Goal: Information Seeking & Learning: Understand process/instructions

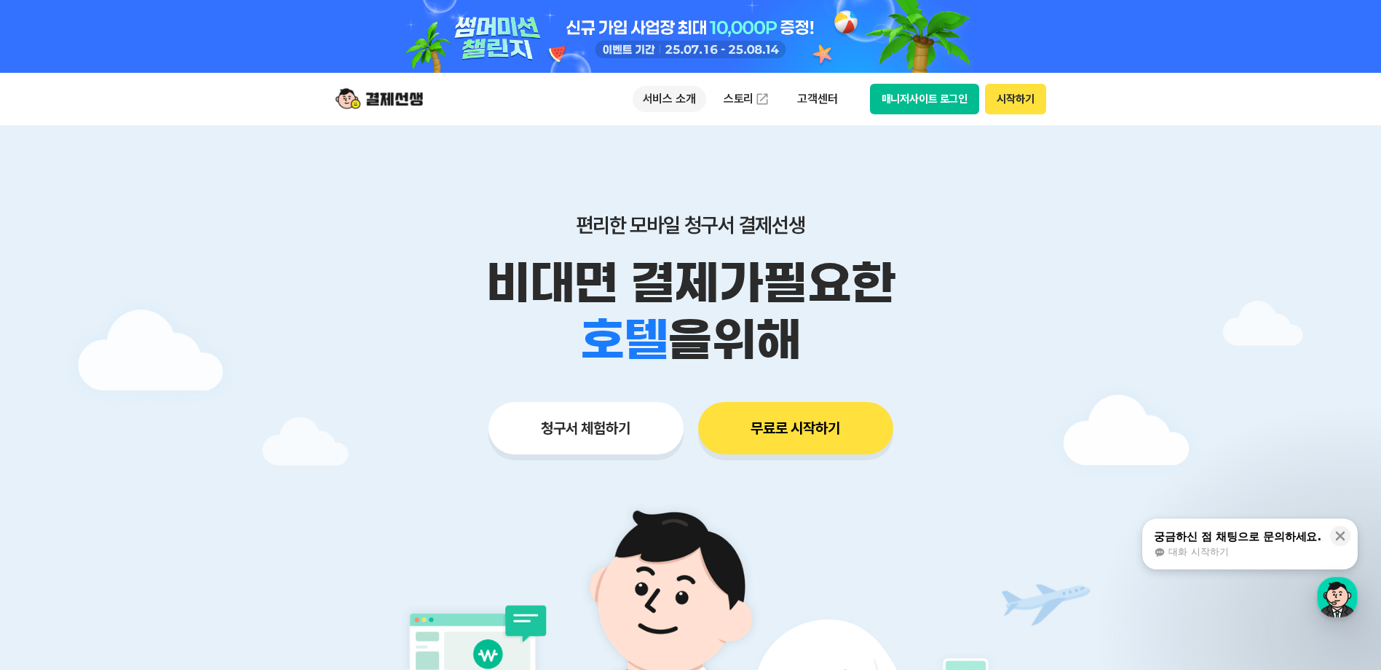
click at [687, 94] on p "서비스 소개" at bounding box center [670, 99] width 74 height 26
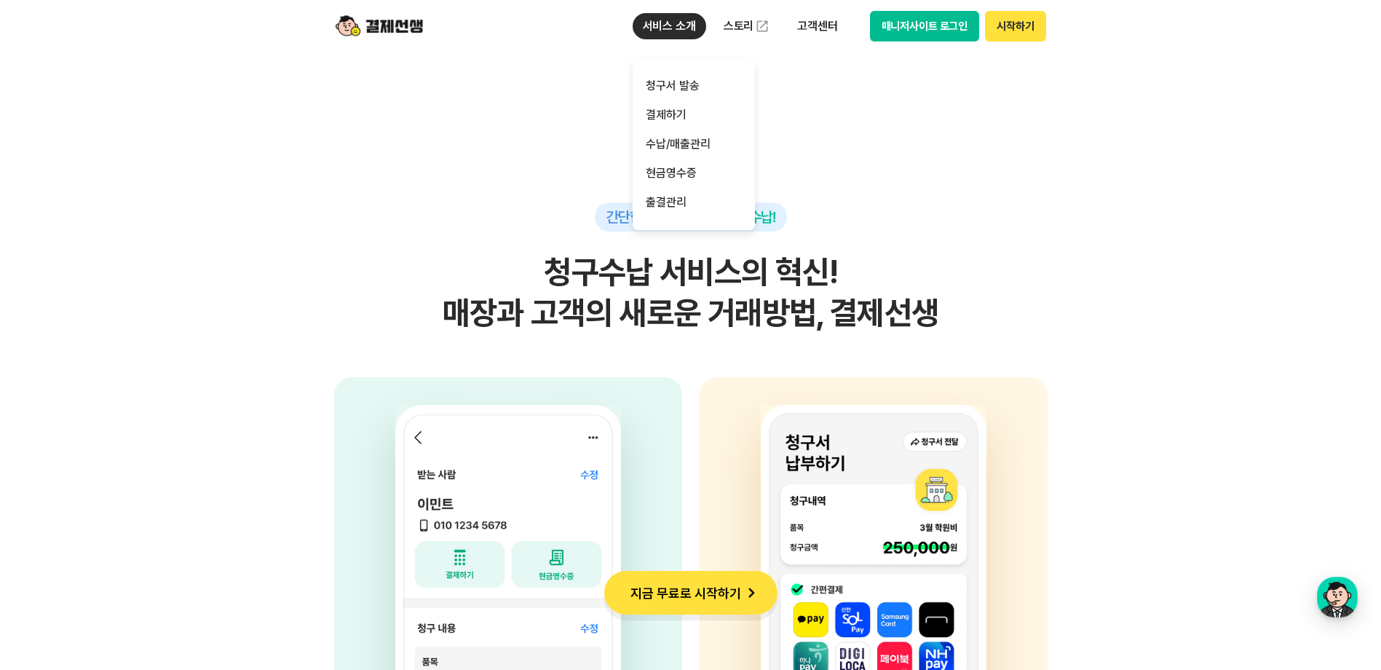
scroll to position [3422, 0]
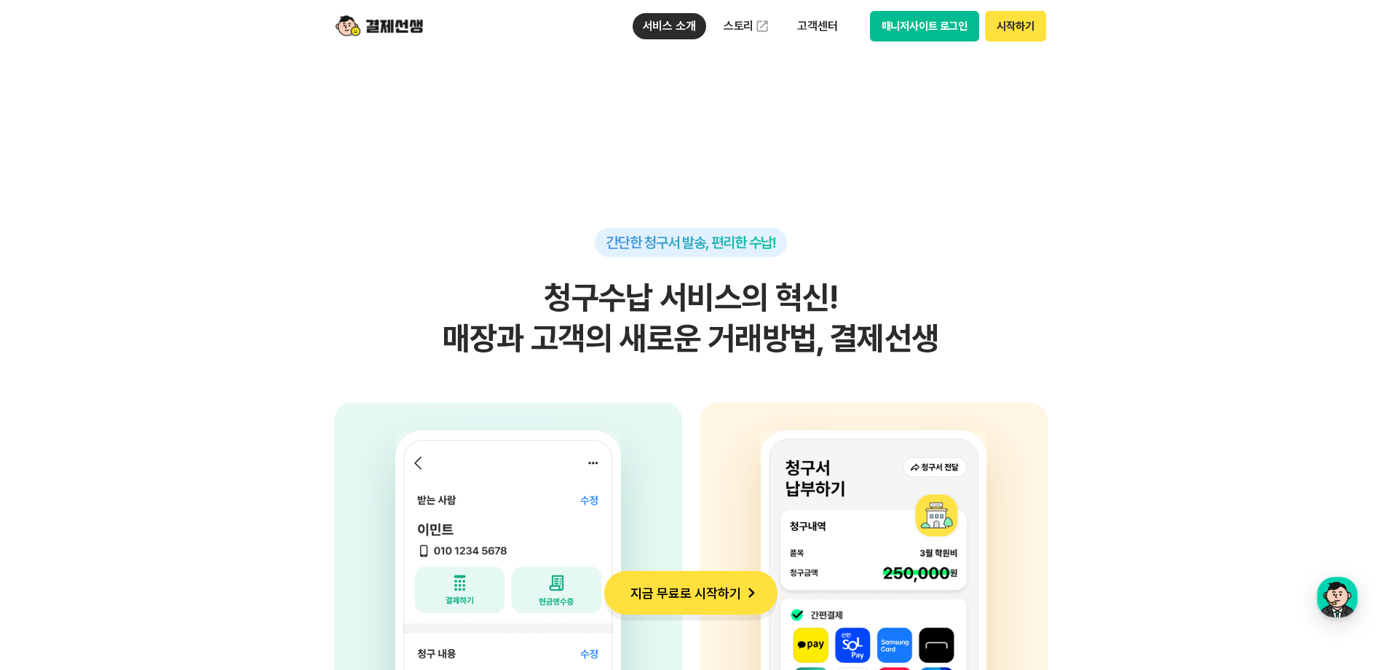
click at [1149, 216] on section "간단한 청구서 발송, 편리한 수납! 청구수납 서비스의 혁신! 매장과 고객의 새로운 거래방법, 결제선생 사업자 고객의 휴대전화번호, 금액, 사유…" at bounding box center [690, 497] width 1381 height 916
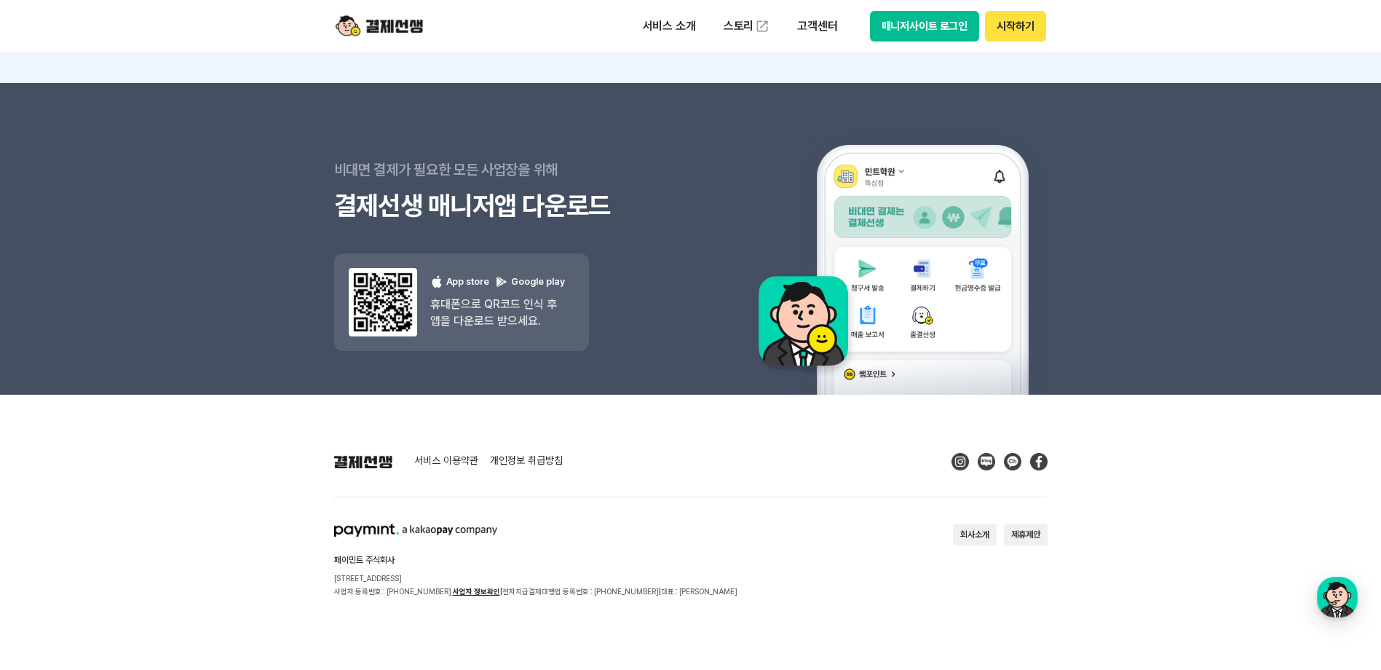
scroll to position [13112, 0]
click at [542, 459] on link "개인정보 취급방침" at bounding box center [526, 460] width 73 height 13
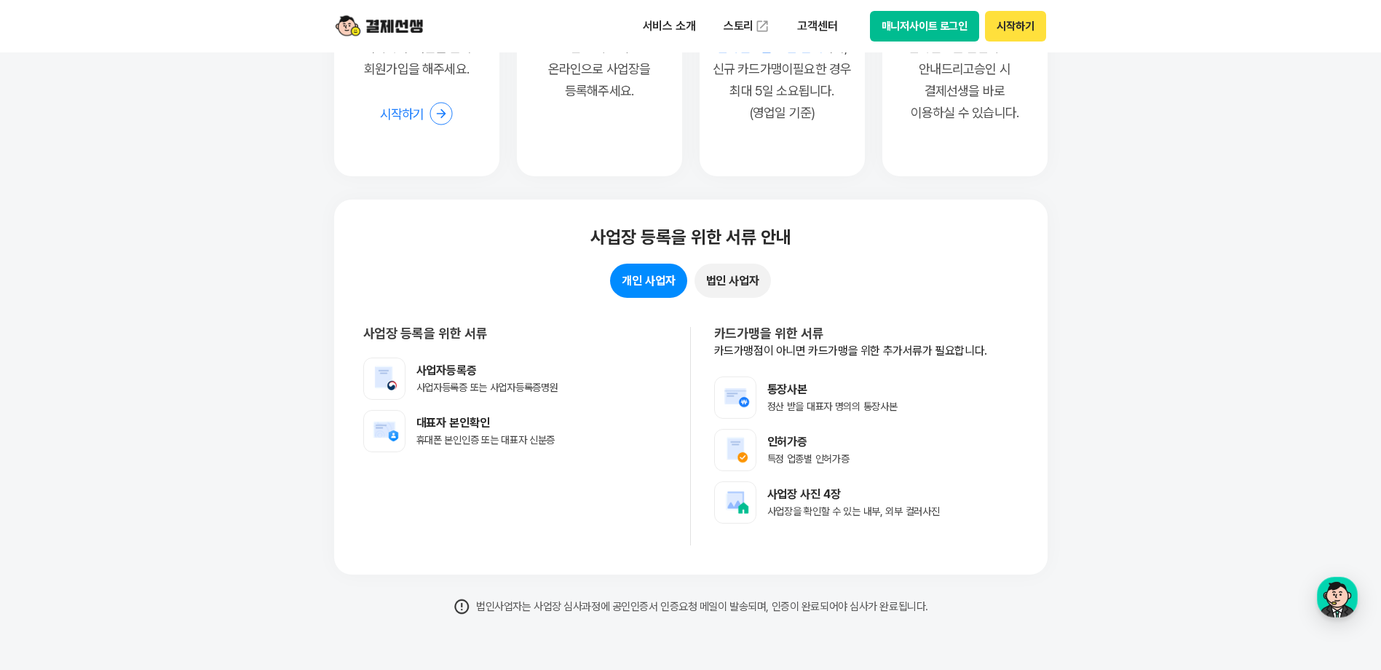
scroll to position [11292, 0]
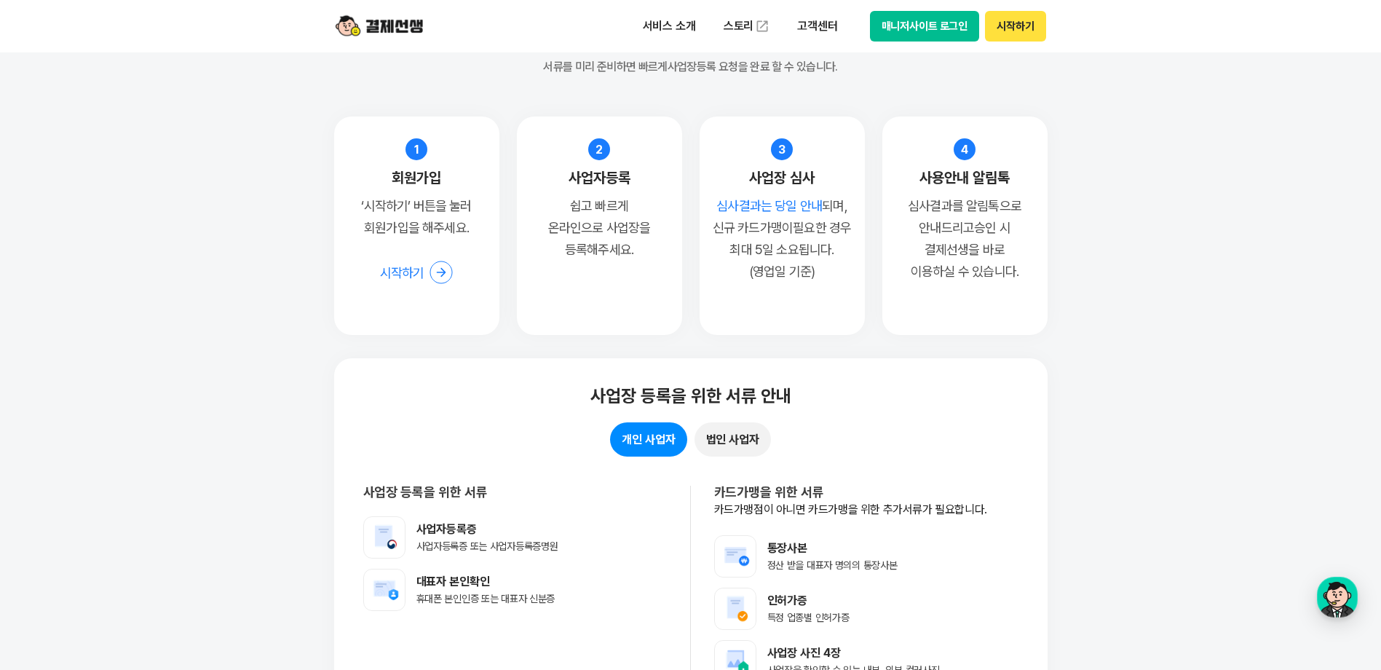
click at [1042, 25] on button "시작하기" at bounding box center [1015, 26] width 60 height 31
click at [896, 20] on button "매니저사이트 로그인" at bounding box center [925, 26] width 110 height 31
click at [1033, 23] on button "시작하기" at bounding box center [1015, 26] width 60 height 31
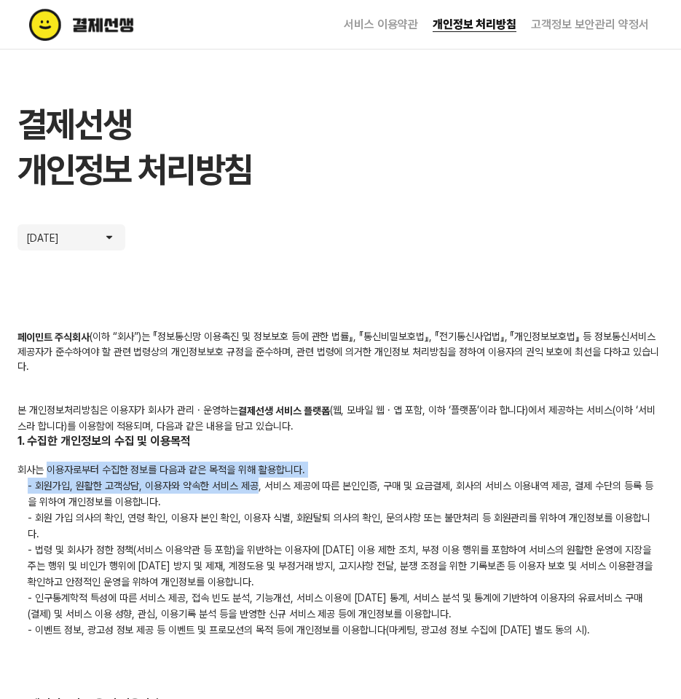
drag, startPoint x: 48, startPoint y: 470, endPoint x: 254, endPoint y: 481, distance: 206.3
click at [254, 481] on div "회사는 이용자로부터 수집한 정보를 다음과 같은 목적을 위해 활용합니다. - 회원가입, 원활한 고객상담, 이용자와 약속한 서비스 제공, 서비스 …" at bounding box center [340, 550] width 646 height 176
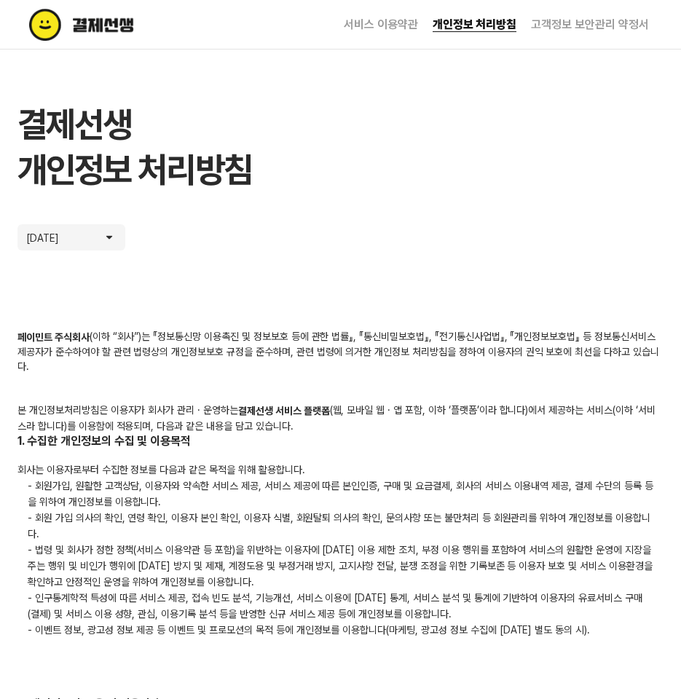
drag, startPoint x: 254, startPoint y: 481, endPoint x: 149, endPoint y: 535, distance: 118.2
click at [149, 535] on p "- 회원 가입 의사의 확인, 연령 확인, 이용자 본인 확인, 이용자 식별, 회원탈퇴 의사의 확인, 문의사항 또는 불만처리 등 회원관리를 위하여…" at bounding box center [340, 526] width 646 height 32
drag, startPoint x: 47, startPoint y: 520, endPoint x: 262, endPoint y: 524, distance: 214.8
click at [263, 524] on p "- 회원 가입 의사의 확인, 연령 확인, 이용자 본인 확인, 이용자 식별, 회원탈퇴 의사의 확인, 문의사항 또는 불만처리 등 회원관리를 위하여…" at bounding box center [340, 526] width 646 height 32
drag, startPoint x: 262, startPoint y: 524, endPoint x: 196, endPoint y: 526, distance: 66.3
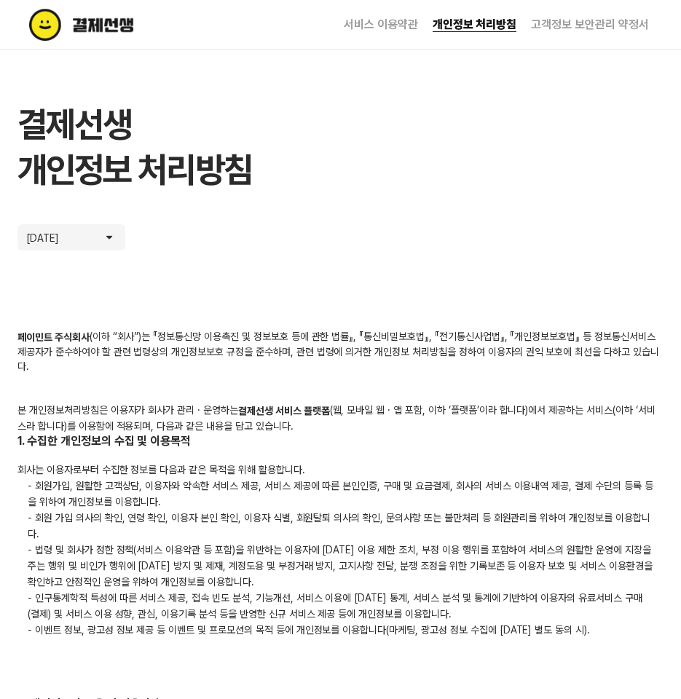
click at [196, 526] on p "- 회원 가입 의사의 확인, 연령 확인, 이용자 본인 확인, 이용자 식별, 회원탈퇴 의사의 확인, 문의사항 또는 불만처리 등 회원관리를 위하여…" at bounding box center [340, 526] width 646 height 32
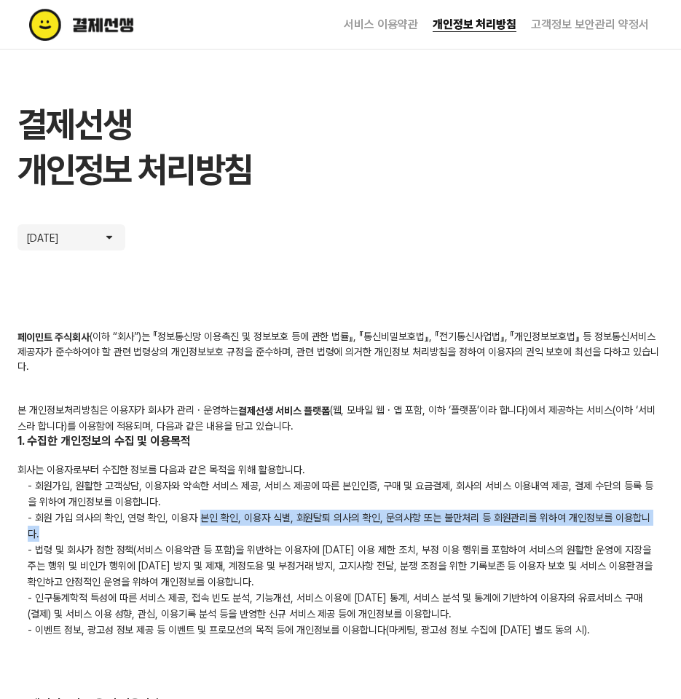
drag, startPoint x: 202, startPoint y: 521, endPoint x: 524, endPoint y: 531, distance: 322.7
click at [524, 531] on p "- 회원 가입 의사의 확인, 연령 확인, 이용자 본인 확인, 이용자 식별, 회원탈퇴 의사의 확인, 문의사항 또는 불만처리 등 회원관리를 위하여…" at bounding box center [340, 526] width 646 height 32
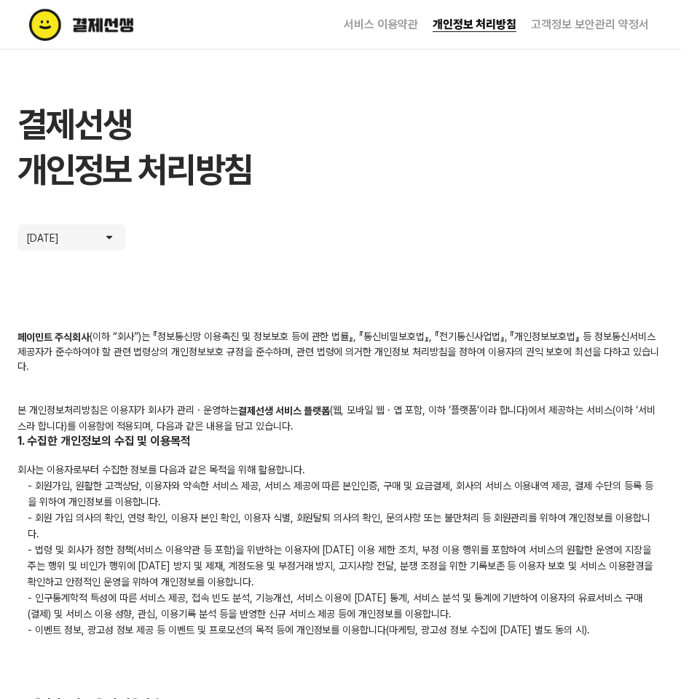
drag, startPoint x: 524, startPoint y: 531, endPoint x: 342, endPoint y: 564, distance: 185.7
click at [363, 563] on p "- 법령 및 회사가 정한 정책(서비스 이용약관 등 포함)을 위반하는 이용자에 [DATE] 이용 제한 조치, 부정 이용 행위를 포함하여 서비스의…" at bounding box center [340, 566] width 646 height 48
click at [53, 547] on p "- 법령 및 회사가 정한 정책(서비스 이용약관 등 포함)을 위반하는 이용자에 [DATE] 이용 제한 조치, 부정 이용 행위를 포함하여 서비스의…" at bounding box center [340, 566] width 646 height 48
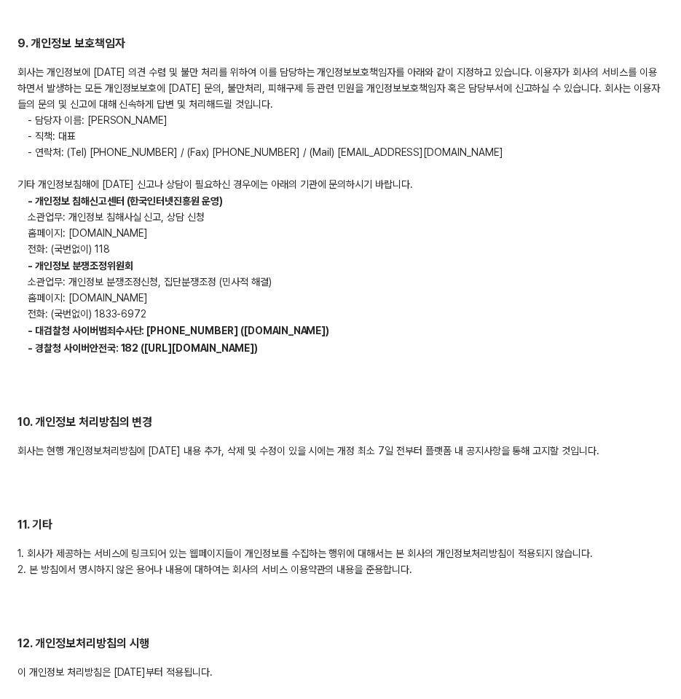
scroll to position [4764, 0]
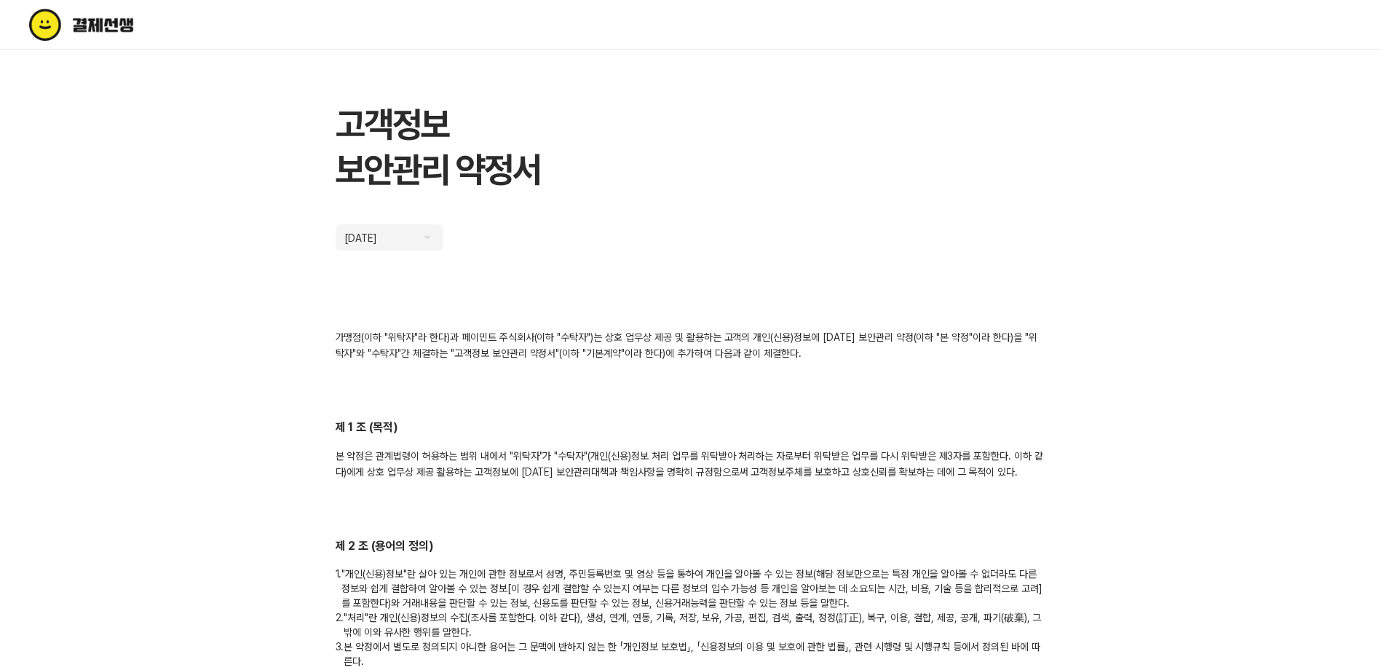
click at [388, 337] on div "가맹점(이하 "위탁자"라 한다)과 페이민트 주식회사(이하 "수탁자")는 상호 업무상 제공 및 활용하는 고객의 개인(신용)정보에 대한 보안관리 …" at bounding box center [691, 345] width 711 height 32
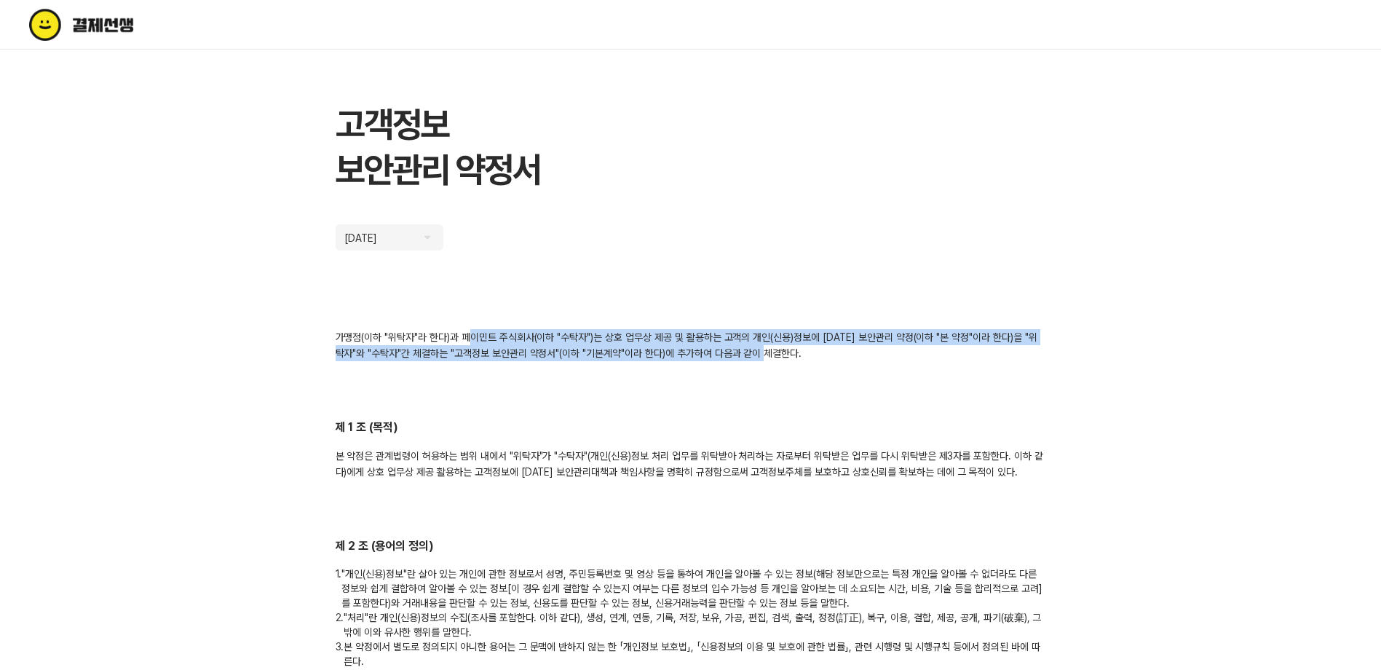
drag, startPoint x: 476, startPoint y: 342, endPoint x: 789, endPoint y: 352, distance: 313.3
click at [789, 352] on div "가맹점(이하 "위탁자"라 한다)과 페이민트 주식회사(이하 "수탁자")는 상호 업무상 제공 및 활용하는 고객의 개인(신용)정보에 대한 보안관리 …" at bounding box center [691, 345] width 711 height 32
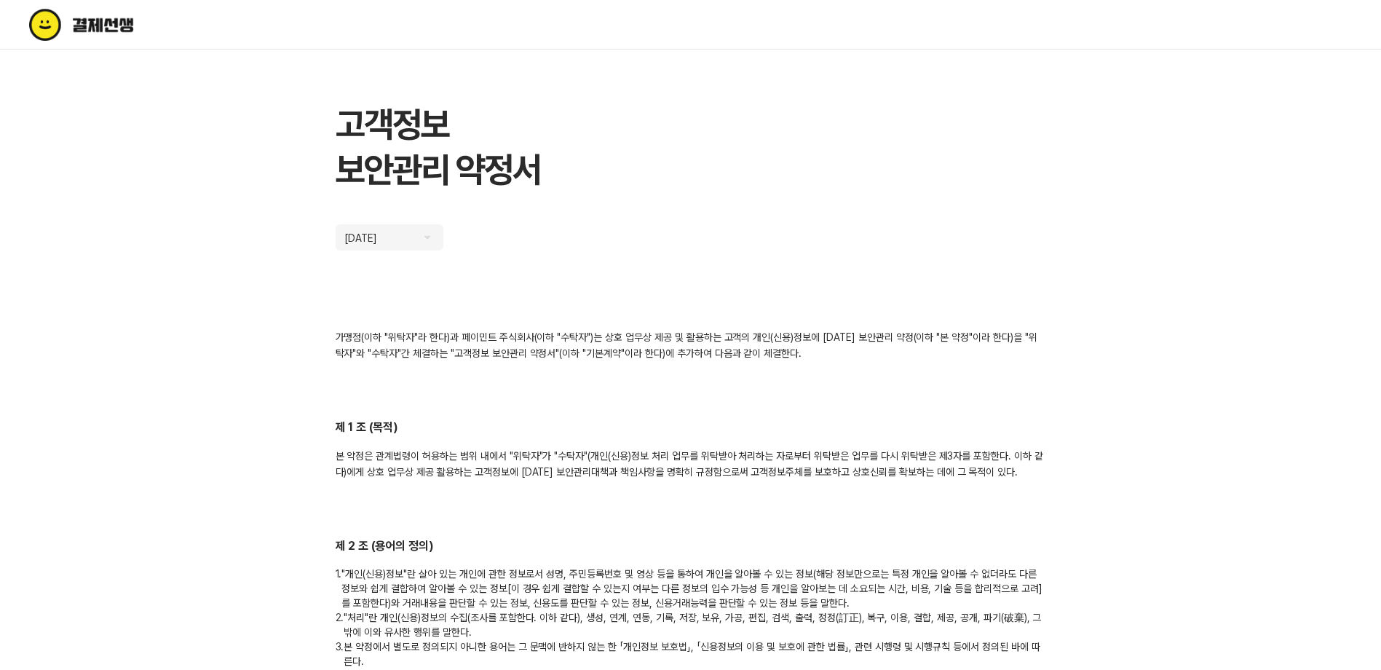
click at [393, 458] on div "본 약정은 관계법령이 허용하는 범위 내에서 "위탁자"가 "수탁자"(개인(신용)정보 처리 업무를 위탁받아 처리하는 자로부터 위탁받은 업무를 다시…" at bounding box center [691, 464] width 711 height 32
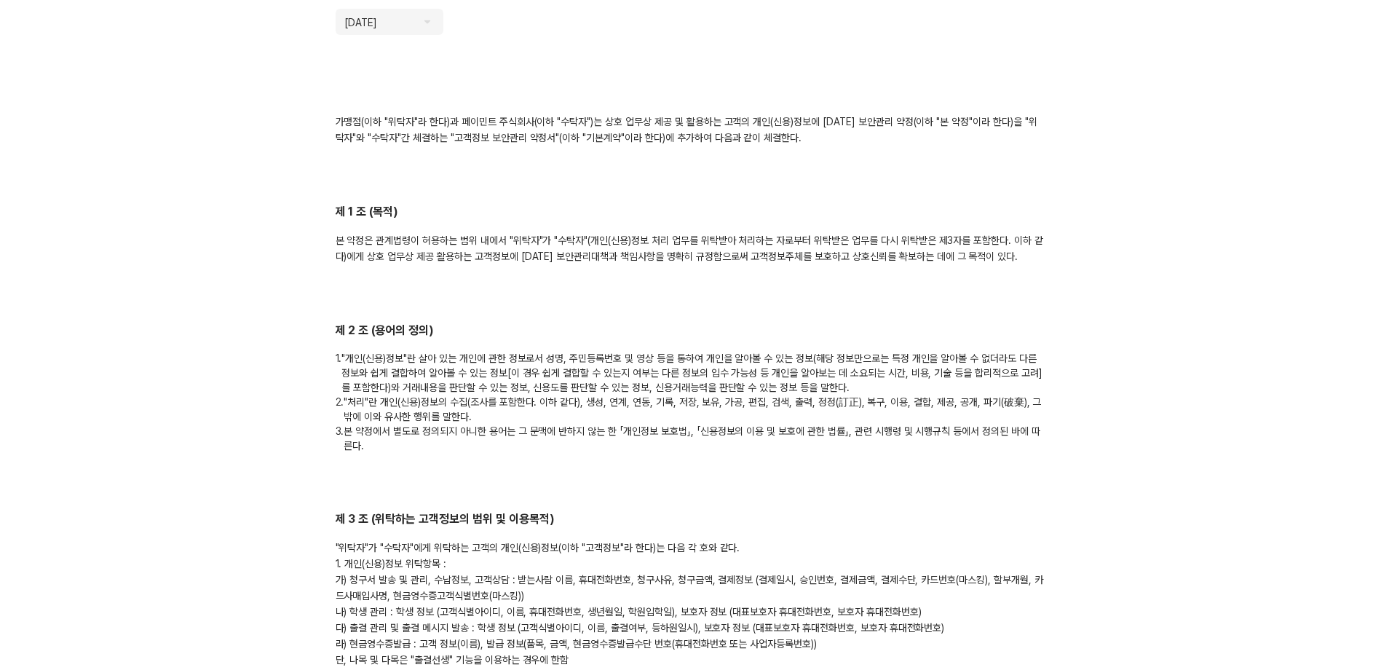
scroll to position [218, 0]
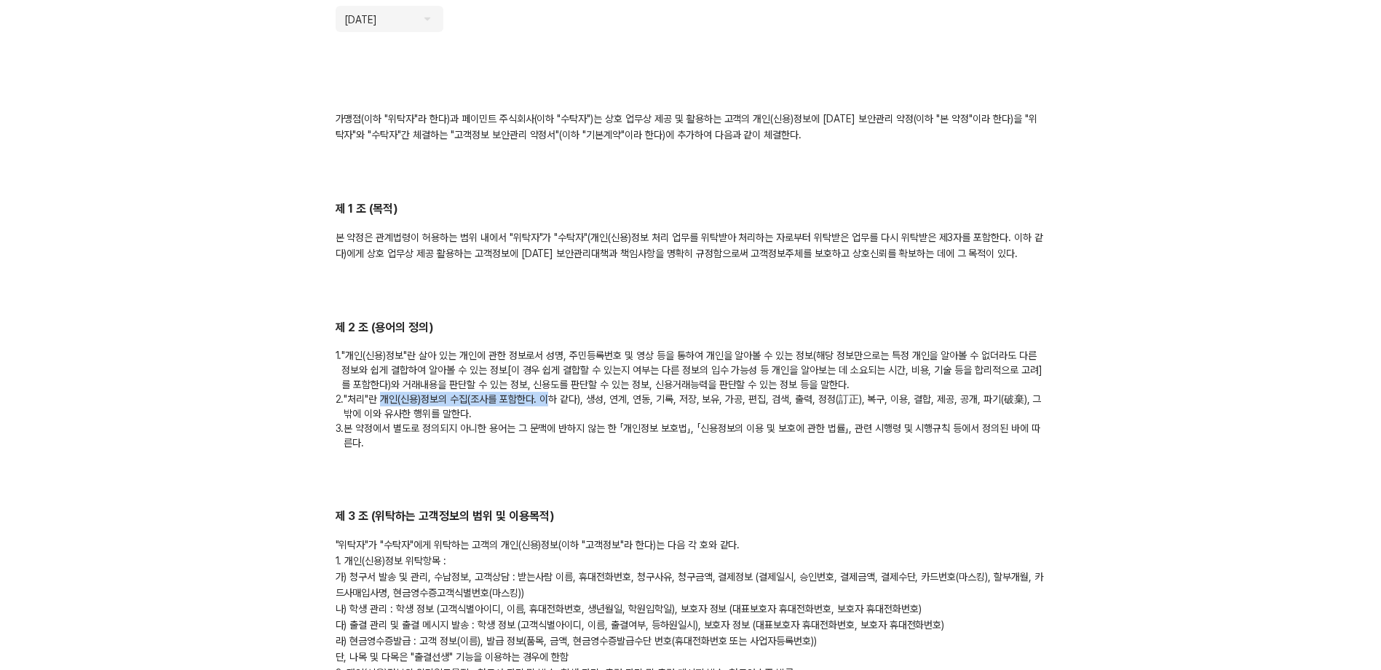
drag, startPoint x: 384, startPoint y: 400, endPoint x: 551, endPoint y: 404, distance: 167.5
click at [551, 404] on p "2. "처리"란 개인(신용)정보의 수집(조사를 포함한다. 이하 같다), 생성, 연계, 연동, 기록, 저장, 보유, 가공, 편집, 검색, 출력,…" at bounding box center [691, 406] width 711 height 29
drag, startPoint x: 551, startPoint y: 404, endPoint x: 497, endPoint y: 433, distance: 60.9
click at [497, 433] on p "3. 본 약정에서 별도로 정의되지 아니한 용어는 그 문맥에 반하지 않는 한 「개인정보 보호법」, 「신용정보의 이용 및 보호에 관한 법률」, 관…" at bounding box center [691, 435] width 711 height 29
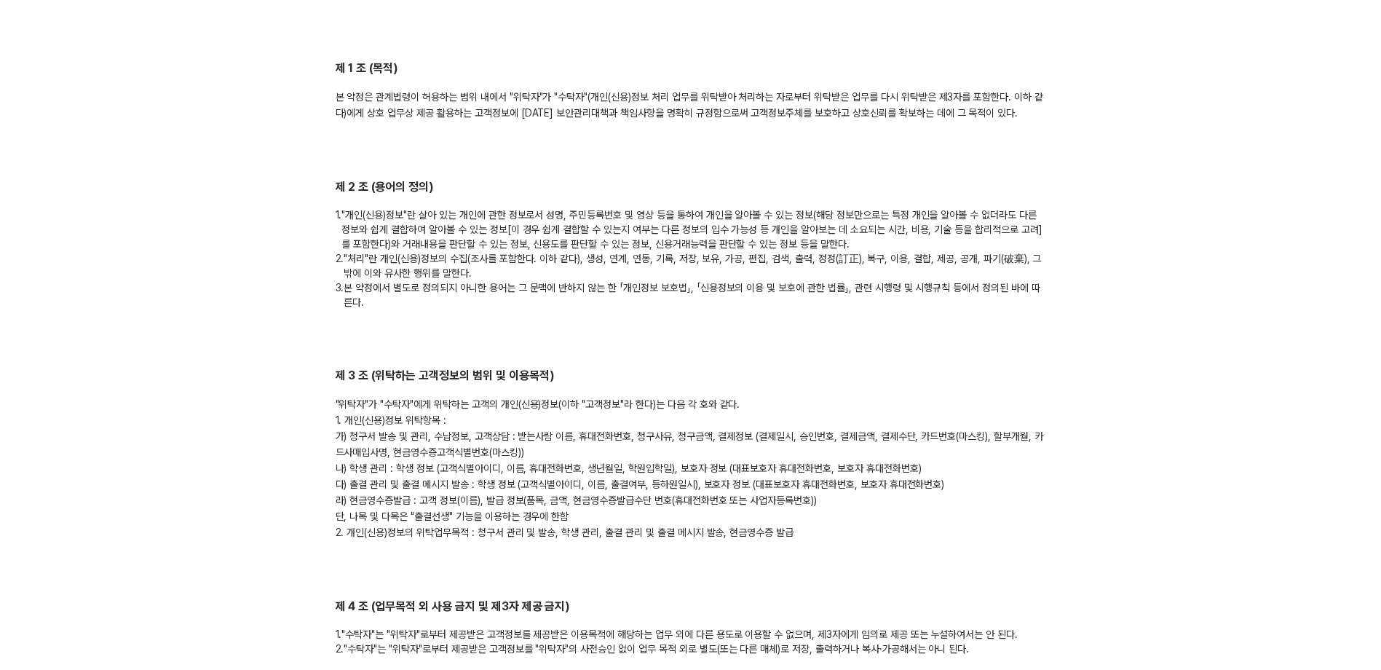
scroll to position [364, 0]
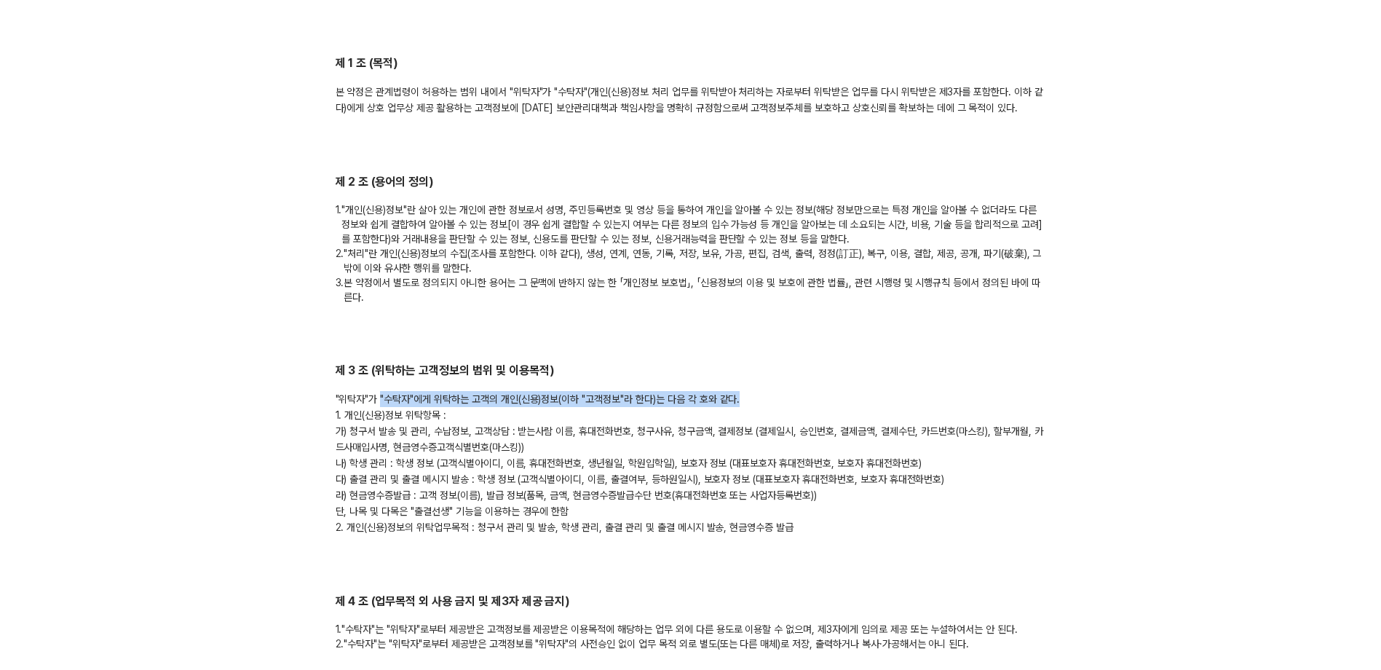
drag, startPoint x: 380, startPoint y: 400, endPoint x: 757, endPoint y: 403, distance: 376.5
click at [757, 403] on div ""위탁자"가 "수탁자"에게 위탁하는 고객의 개인(신용)정보(이하 "고객정보"라 한다)는 다음 각 호와 같다. 1. 개인(신용)정보 위탁항목 :…" at bounding box center [691, 463] width 711 height 144
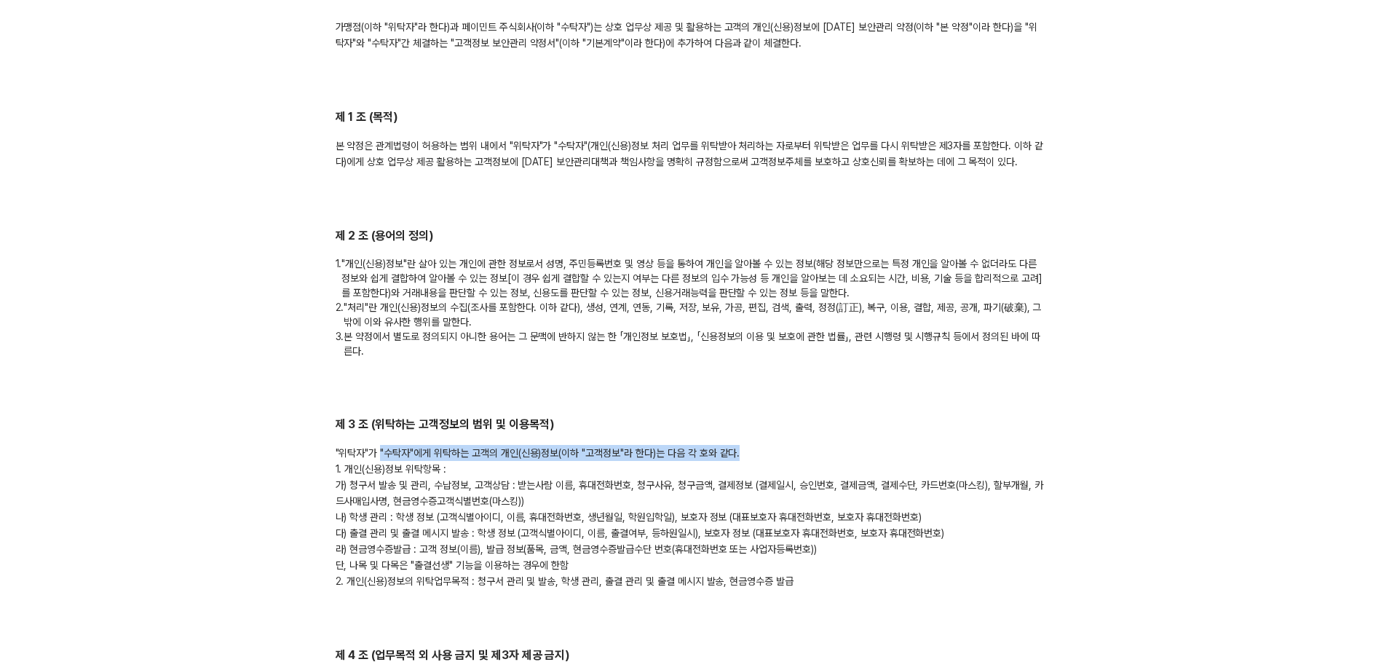
scroll to position [218, 0]
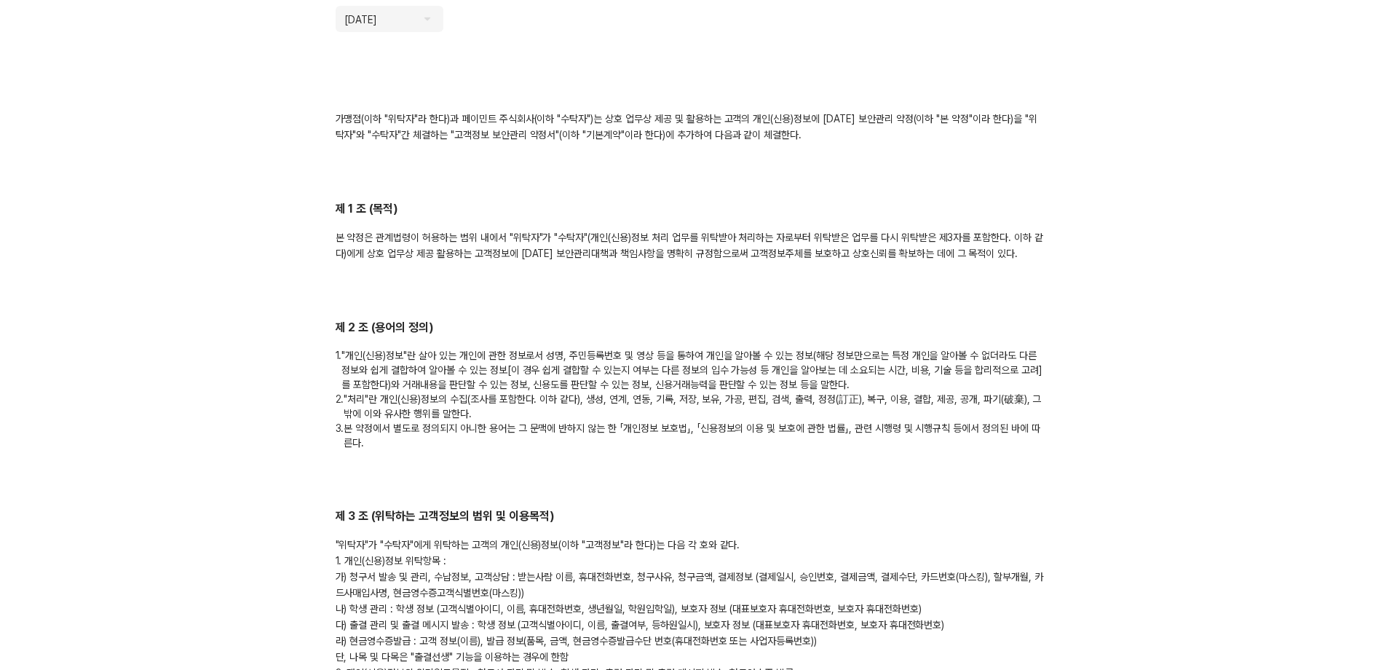
click at [824, 509] on h2 "제 3 조 (위탁하는 고객정보의 범위 및 이용목적)" at bounding box center [691, 516] width 711 height 17
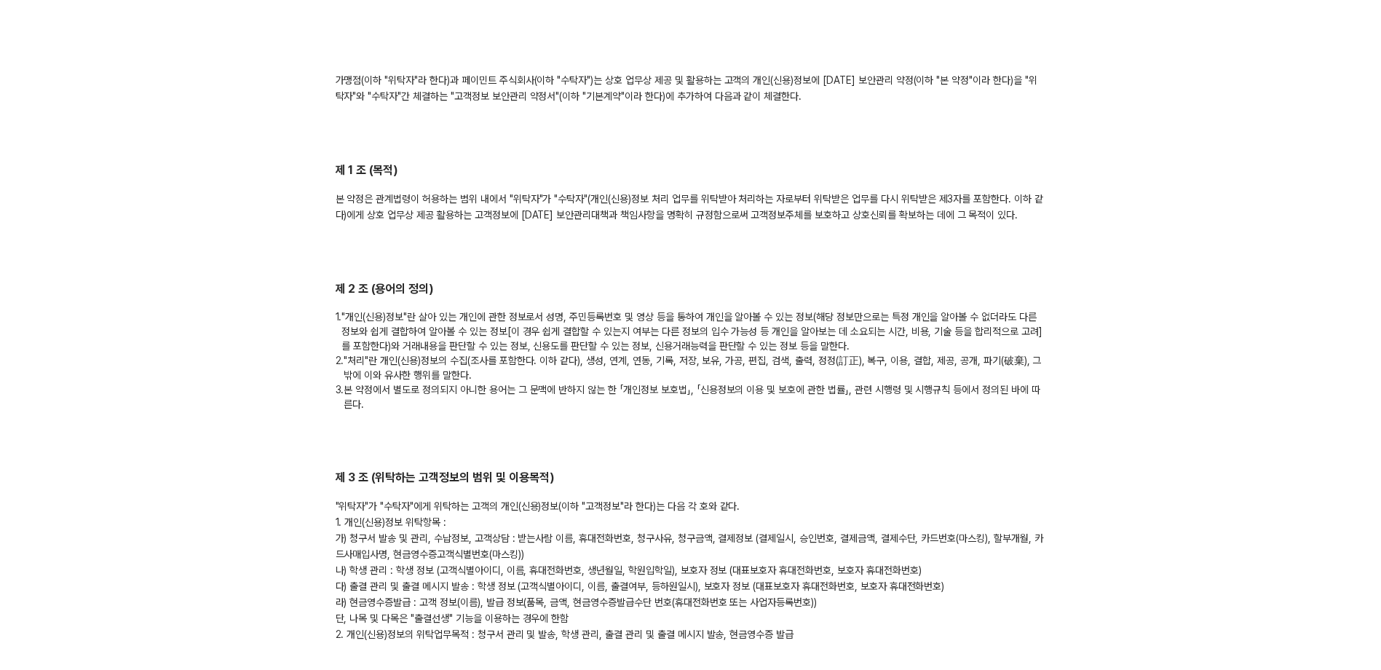
scroll to position [291, 0]
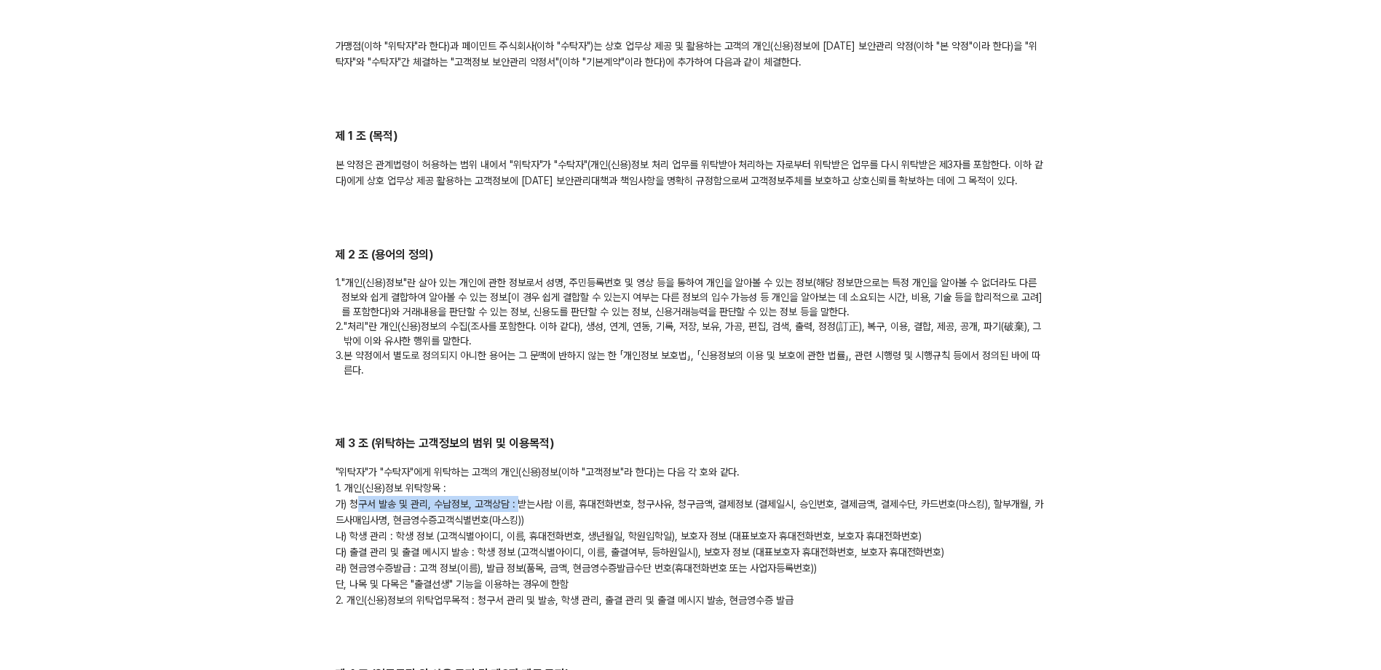
drag, startPoint x: 351, startPoint y: 509, endPoint x: 515, endPoint y: 507, distance: 163.9
click at [515, 507] on div ""위탁자"가 "수탁자"에게 위탁하는 고객의 개인(신용)정보(이하 "고객정보"라 한다)는 다음 각 호와 같다. 1. 개인(신용)정보 위탁항목 :…" at bounding box center [691, 536] width 711 height 144
drag, startPoint x: 515, startPoint y: 507, endPoint x: 510, endPoint y: 518, distance: 12.4
click at [510, 518] on div ""위탁자"가 "수탁자"에게 위탁하는 고객의 개인(신용)정보(이하 "고객정보"라 한다)는 다음 각 호와 같다. 1. 개인(신용)정보 위탁항목 :…" at bounding box center [691, 536] width 711 height 144
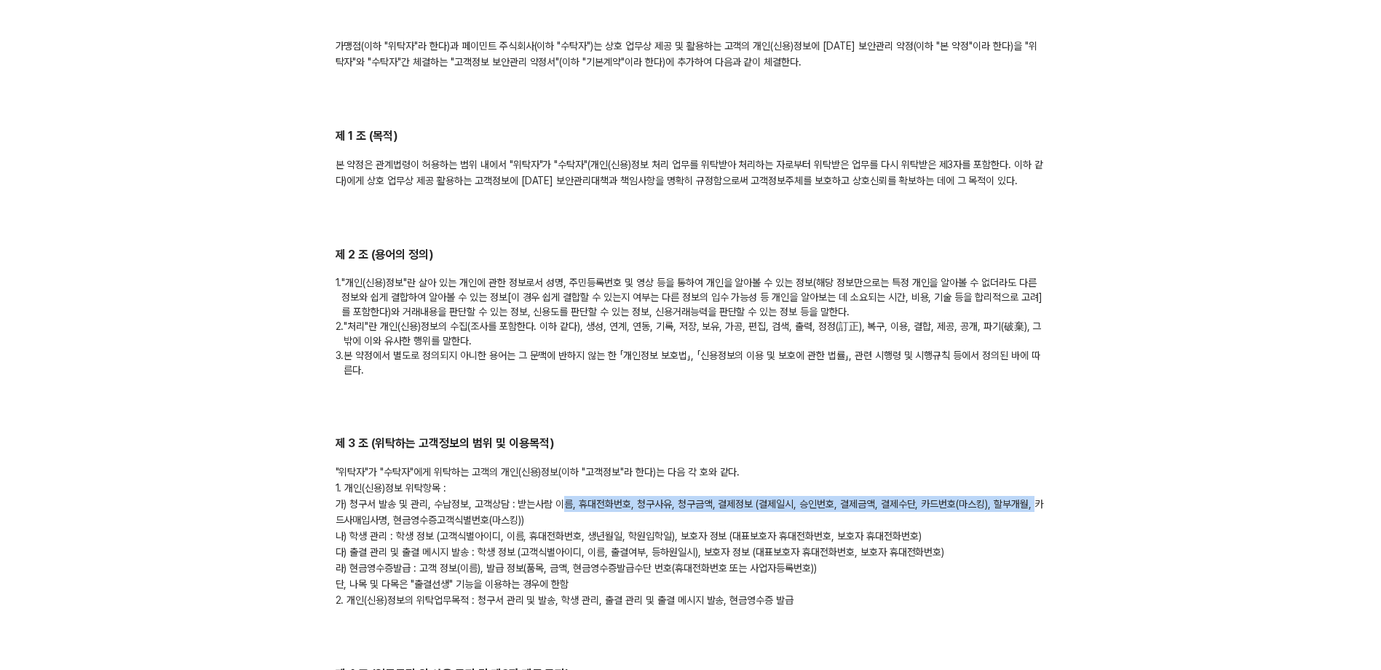
drag, startPoint x: 548, startPoint y: 500, endPoint x: 985, endPoint y: 507, distance: 437.0
click at [995, 506] on div ""위탁자"가 "수탁자"에게 위탁하는 고객의 개인(신용)정보(이하 "고객정보"라 한다)는 다음 각 호와 같다. 1. 개인(신용)정보 위탁항목 :…" at bounding box center [691, 536] width 711 height 144
drag, startPoint x: 332, startPoint y: 521, endPoint x: 553, endPoint y: 523, distance: 220.7
drag, startPoint x: 553, startPoint y: 523, endPoint x: 489, endPoint y: 562, distance: 74.6
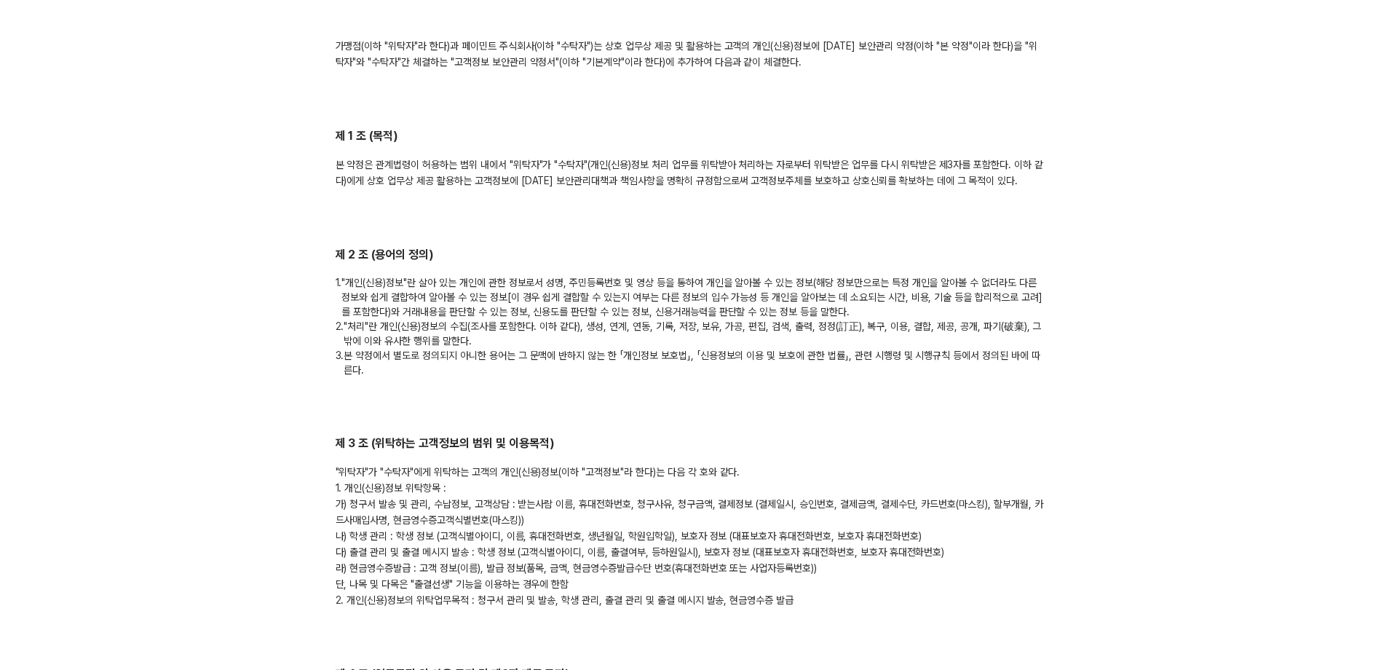
click at [489, 562] on div ""위탁자"가 "수탁자"에게 위탁하는 고객의 개인(신용)정보(이하 "고객정보"라 한다)는 다음 각 호와 같다. 1. 개인(신용)정보 위탁항목 :…" at bounding box center [691, 536] width 711 height 144
drag, startPoint x: 415, startPoint y: 531, endPoint x: 922, endPoint y: 530, distance: 506.8
click at [924, 531] on div ""위탁자"가 "수탁자"에게 위탁하는 고객의 개인(신용)정보(이하 "고객정보"라 한다)는 다음 각 호와 같다. 1. 개인(신용)정보 위탁항목 :…" at bounding box center [691, 536] width 711 height 144
drag, startPoint x: 363, startPoint y: 548, endPoint x: 591, endPoint y: 557, distance: 228.8
click at [591, 557] on div ""위탁자"가 "수탁자"에게 위탁하는 고객의 개인(신용)정보(이하 "고객정보"라 한다)는 다음 각 호와 같다. 1. 개인(신용)정보 위탁항목 :…" at bounding box center [691, 536] width 711 height 144
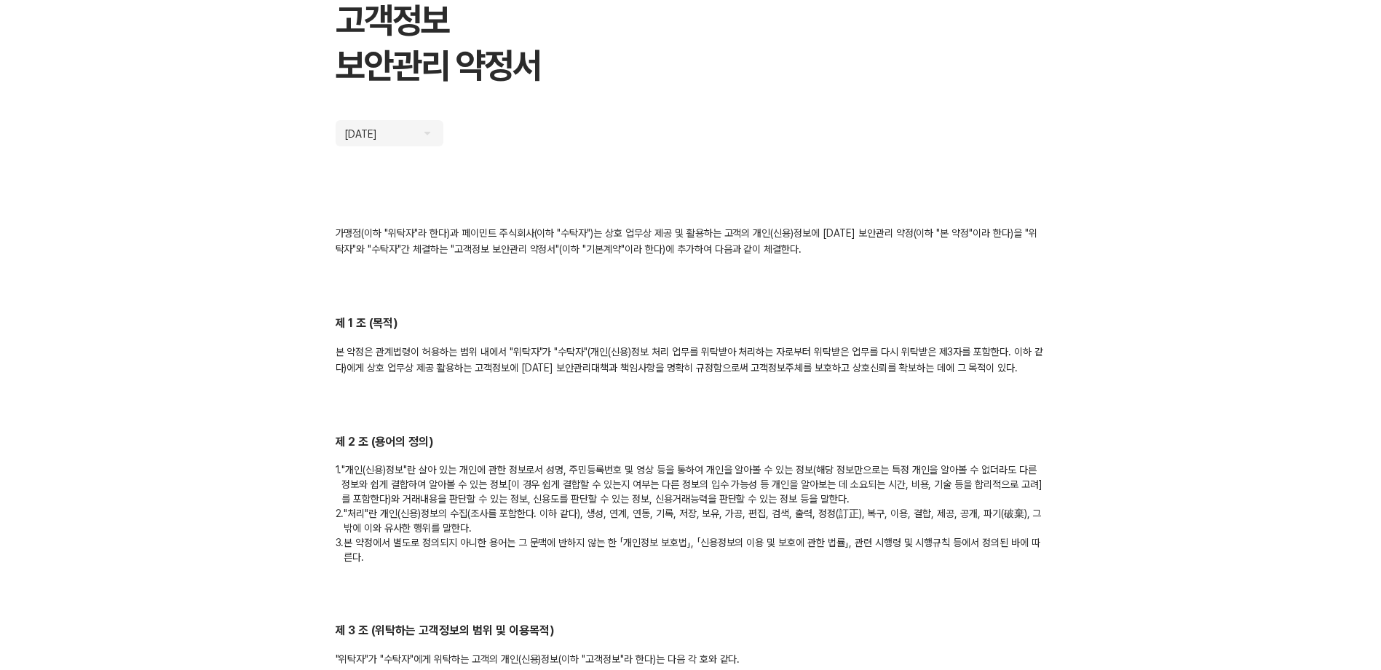
scroll to position [92, 0]
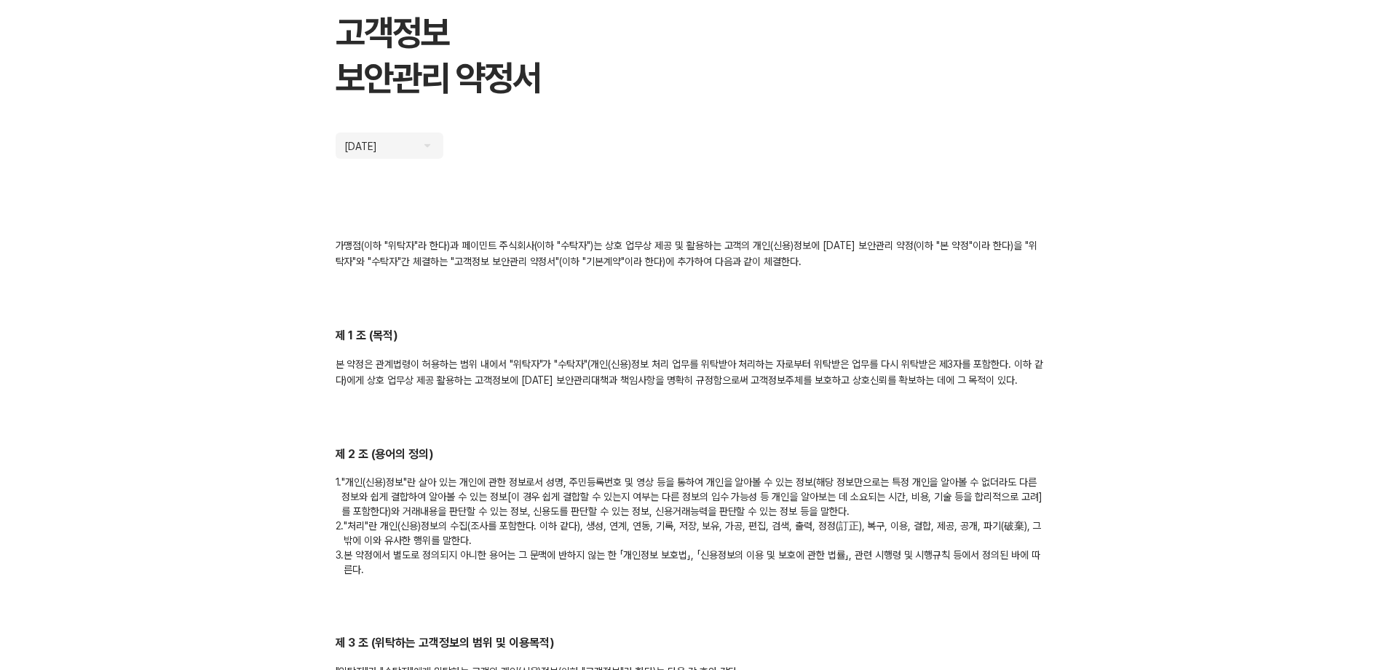
click at [423, 150] on div "2024. 12. 11" at bounding box center [390, 146] width 108 height 26
click at [428, 144] on div "2024. 12. 11" at bounding box center [390, 146] width 108 height 26
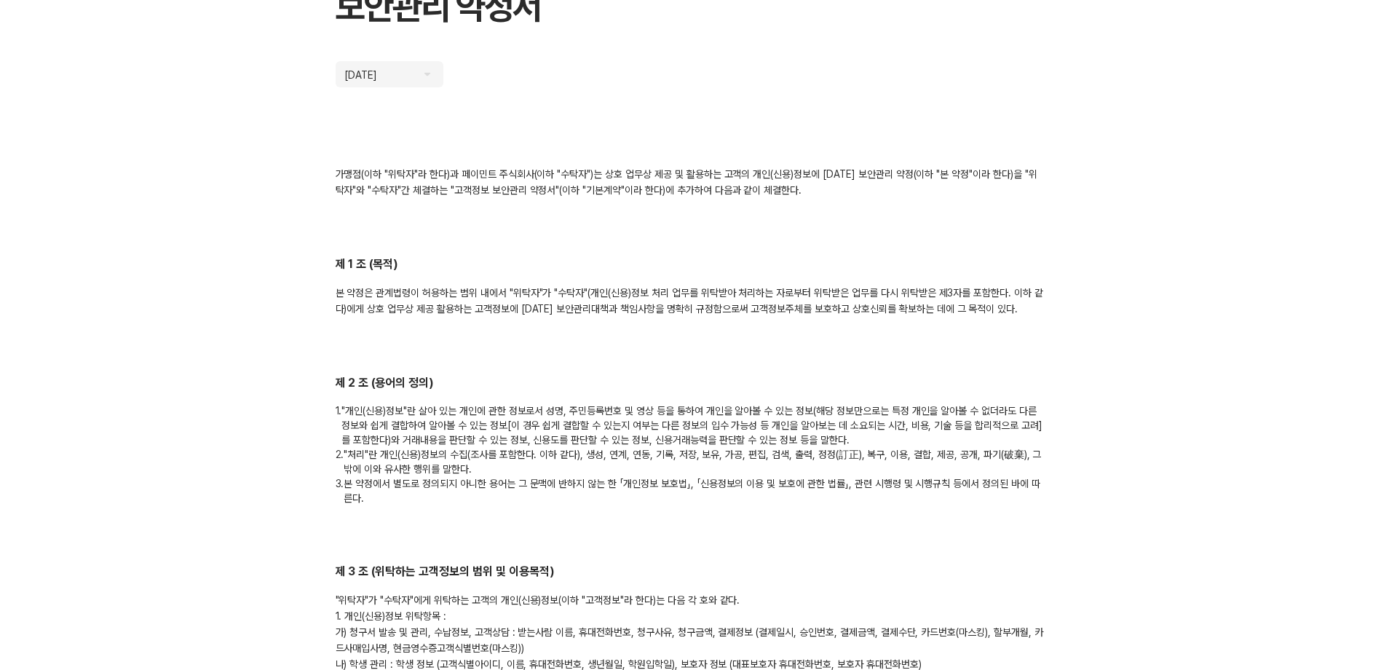
scroll to position [310, 0]
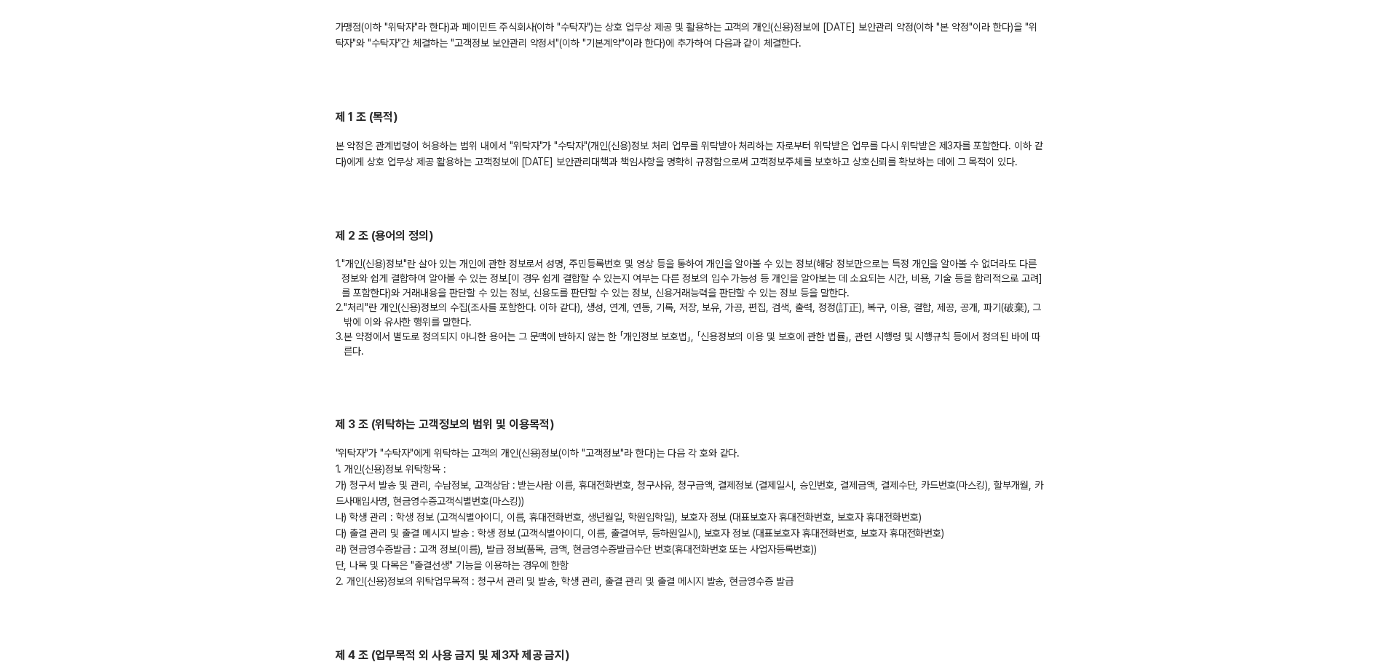
click at [493, 540] on div ""위탁자"가 "수탁자"에게 위탁하는 고객의 개인(신용)정보(이하 "고객정보"라 한다)는 다음 각 호와 같다. 1. 개인(신용)정보 위탁항목 :…" at bounding box center [691, 517] width 711 height 144
drag, startPoint x: 347, startPoint y: 467, endPoint x: 615, endPoint y: 502, distance: 270.2
click at [615, 502] on div ""위탁자"가 "수탁자"에게 위탁하는 고객의 개인(신용)정보(이하 "고객정보"라 한다)는 다음 각 호와 같다. 1. 개인(신용)정보 위탁항목 :…" at bounding box center [691, 517] width 711 height 144
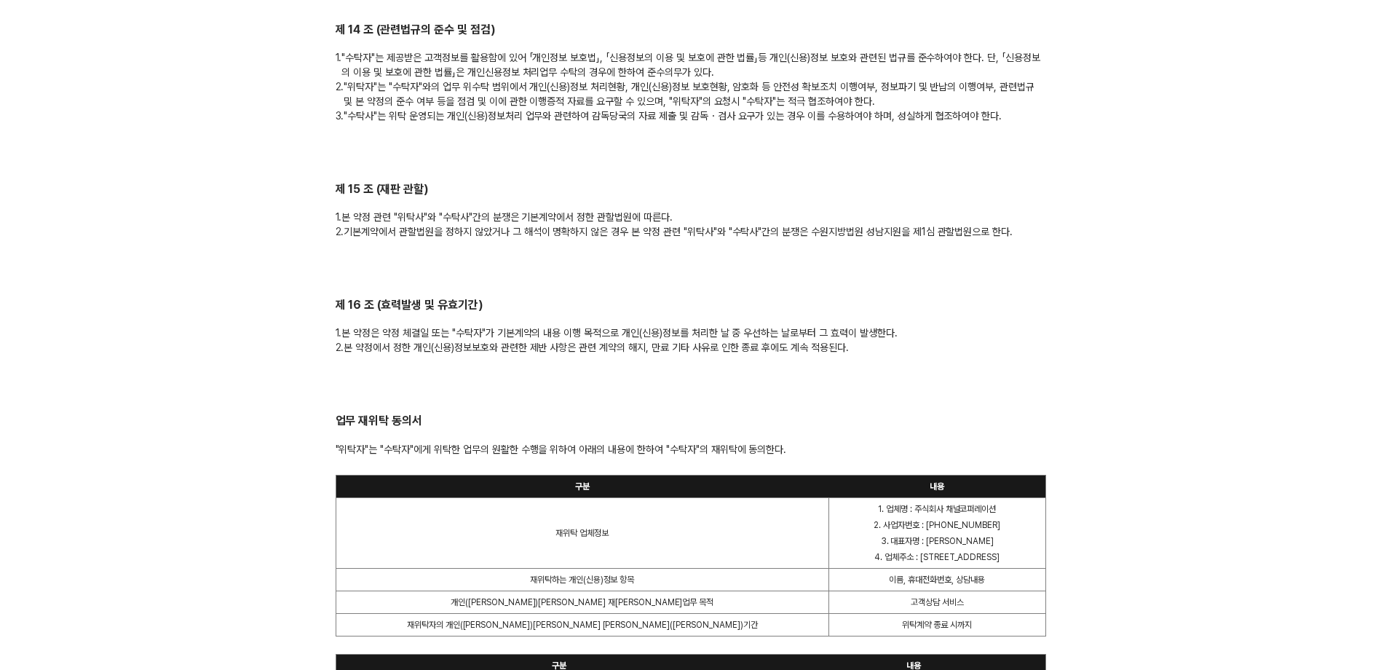
scroll to position [2767, 0]
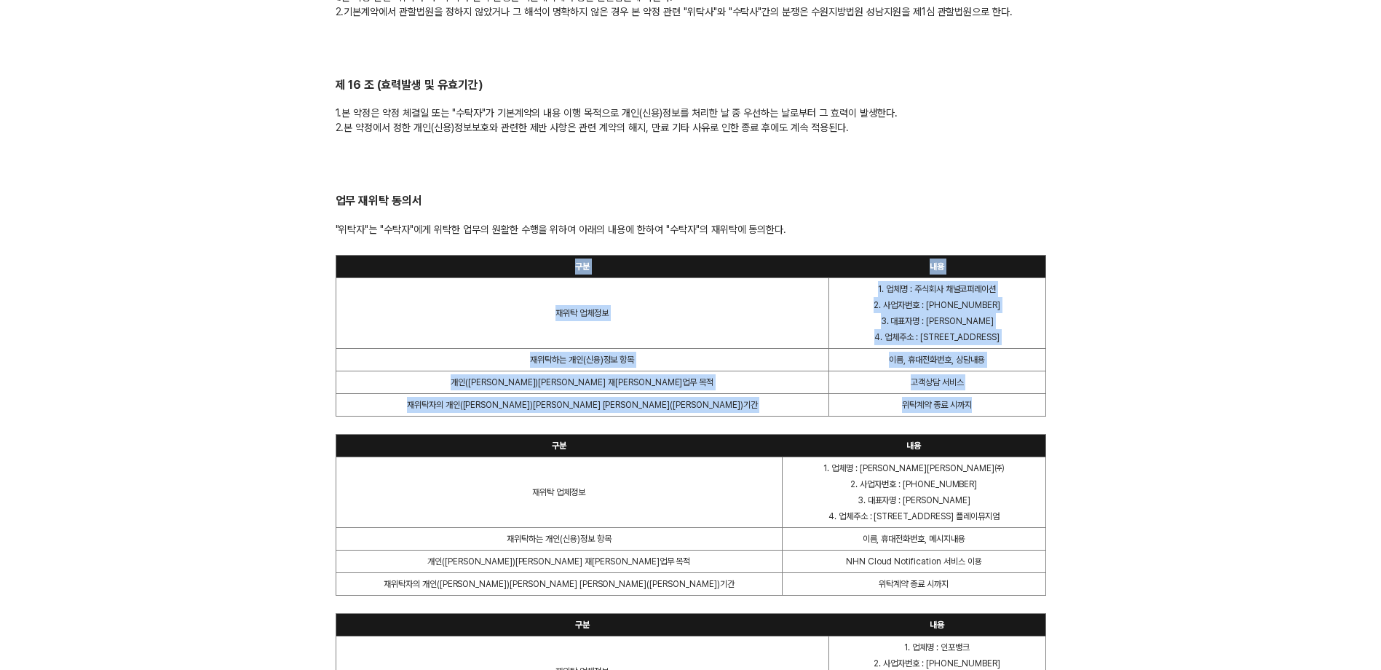
drag, startPoint x: 475, startPoint y: 267, endPoint x: 942, endPoint y: 396, distance: 484.4
click at [942, 396] on table "구분 내용 재위탁 업체정보 1. 업체명 : 주식회사 채널코퍼레이션 2. 사업자번호 : 144-81-21513 3. 대표자명 : 최시원 4. 업…" at bounding box center [691, 336] width 711 height 162
copy table "구분 내용 재위탁 업체정보 1. 업체명 : 주식회사 채널코퍼레이션 2. 사업자번호 : 144-81-21513 3. 대표자명 : 최시원 4. 업…"
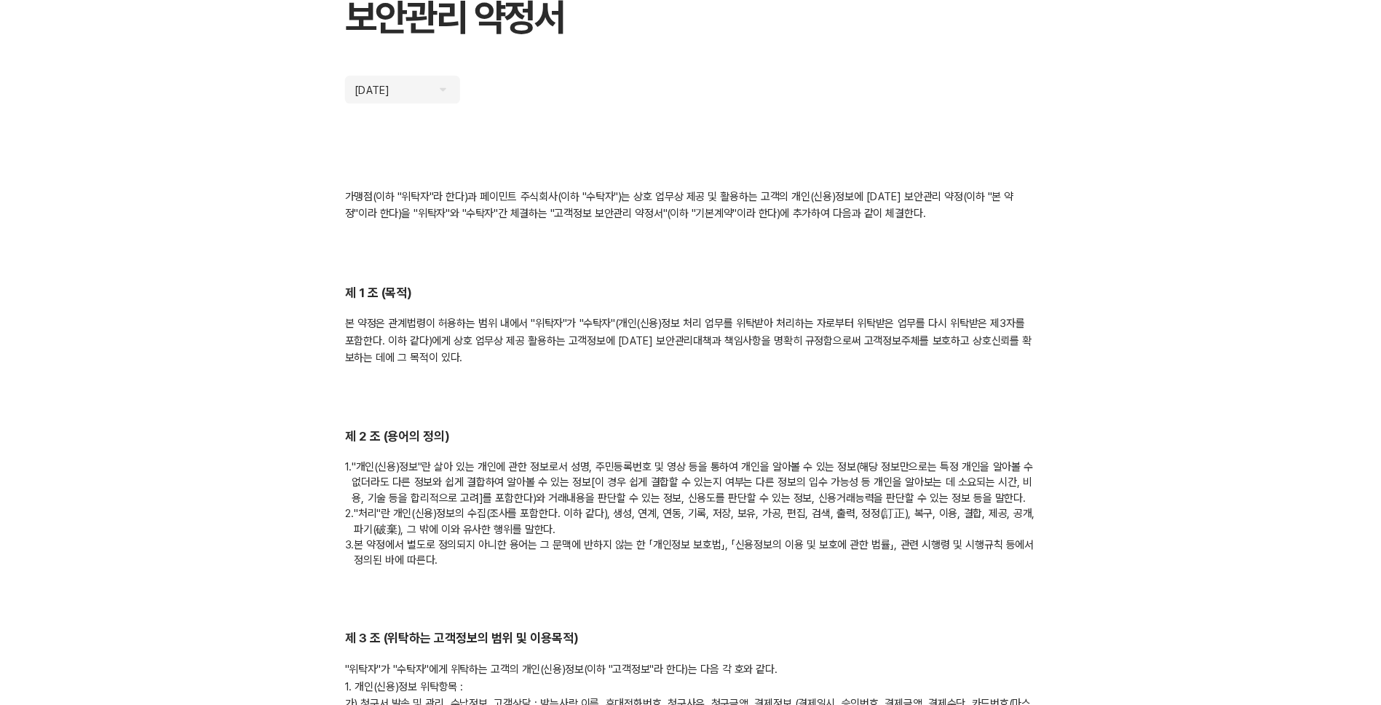
scroll to position [0, 0]
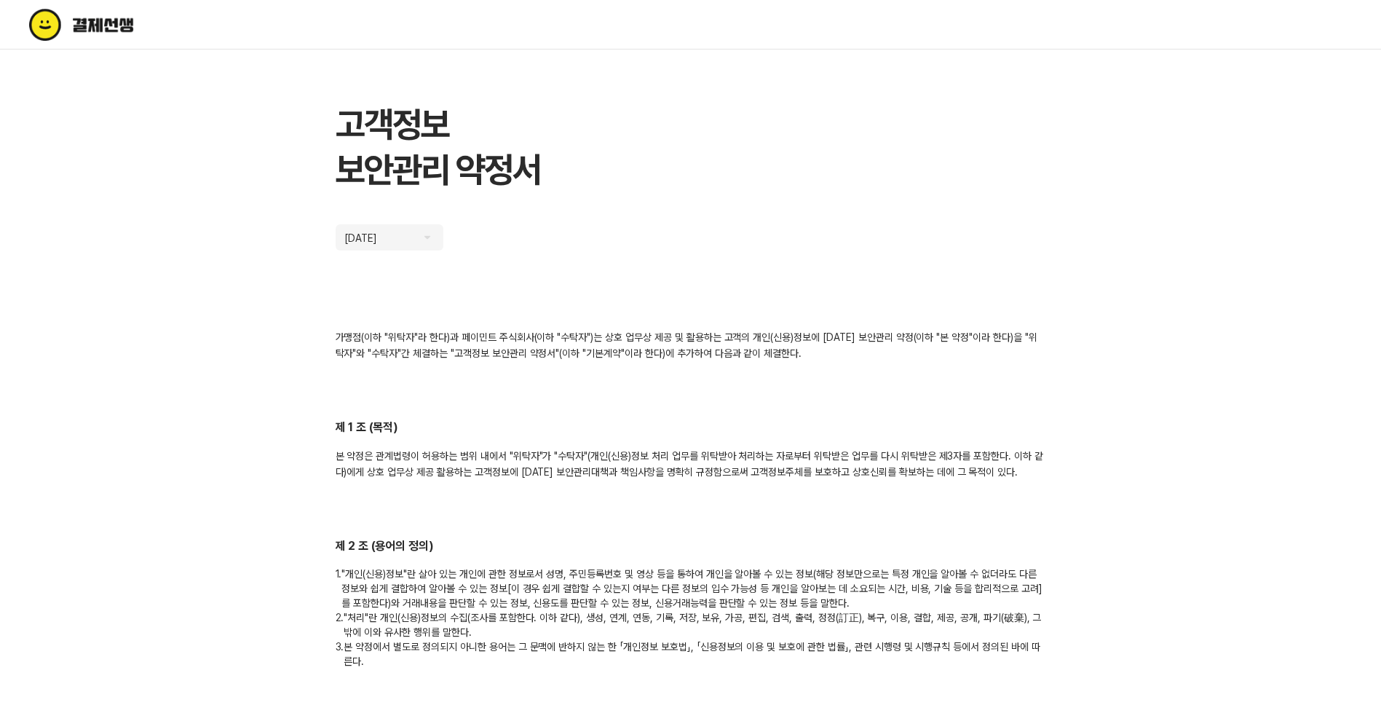
click at [524, 332] on div "가맹점(이하 "위탁자"라 한다)과 페이민트 주식회사(이하 "수탁자")는 상호 업무상 제공 및 활용하는 고객의 개인(신용)정보에 대한 보안관리 …" at bounding box center [691, 345] width 711 height 32
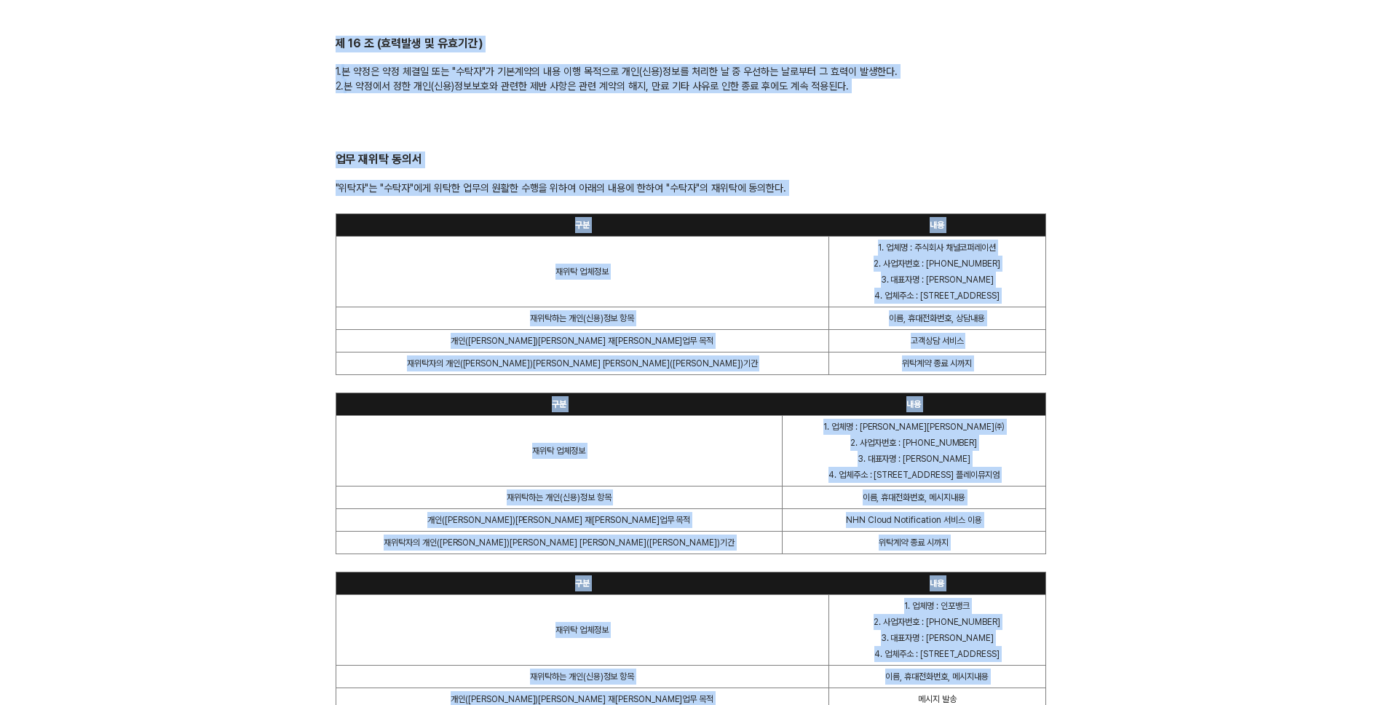
scroll to position [2822, 0]
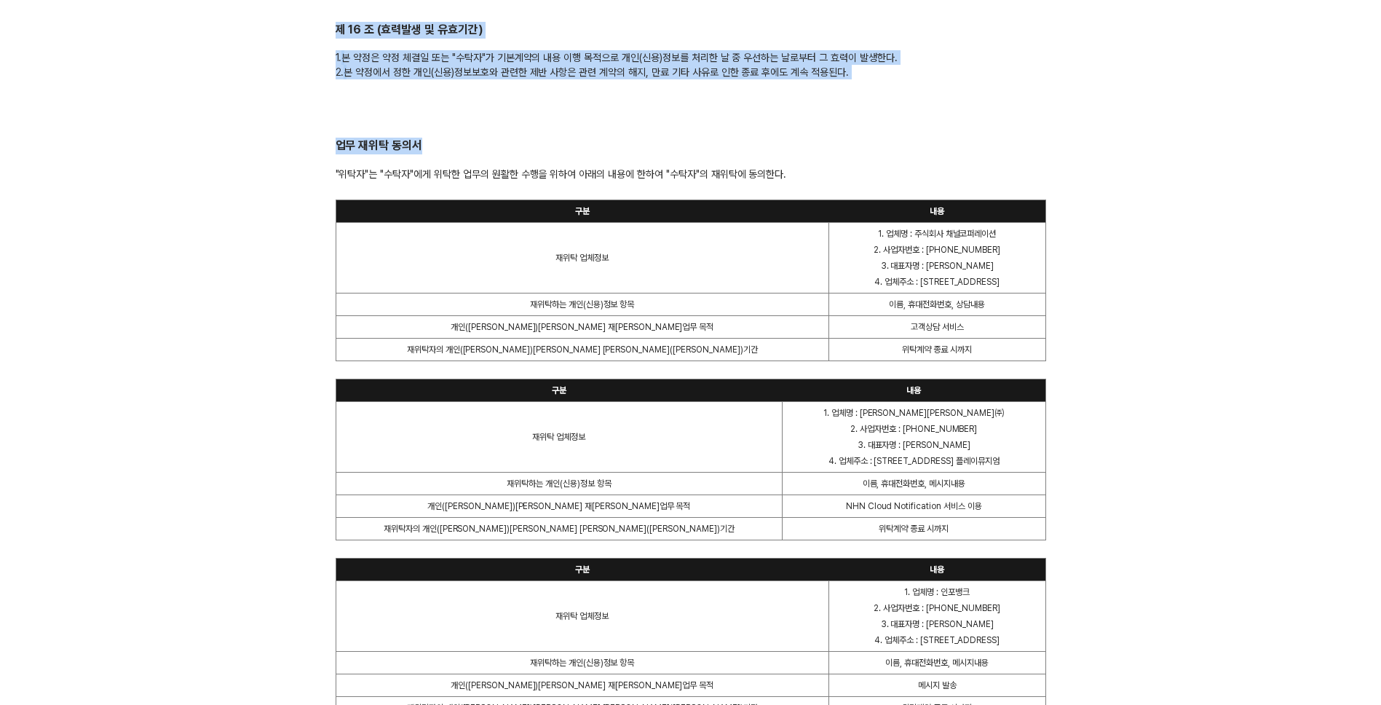
drag, startPoint x: 352, startPoint y: 349, endPoint x: 861, endPoint y: 82, distance: 574.9
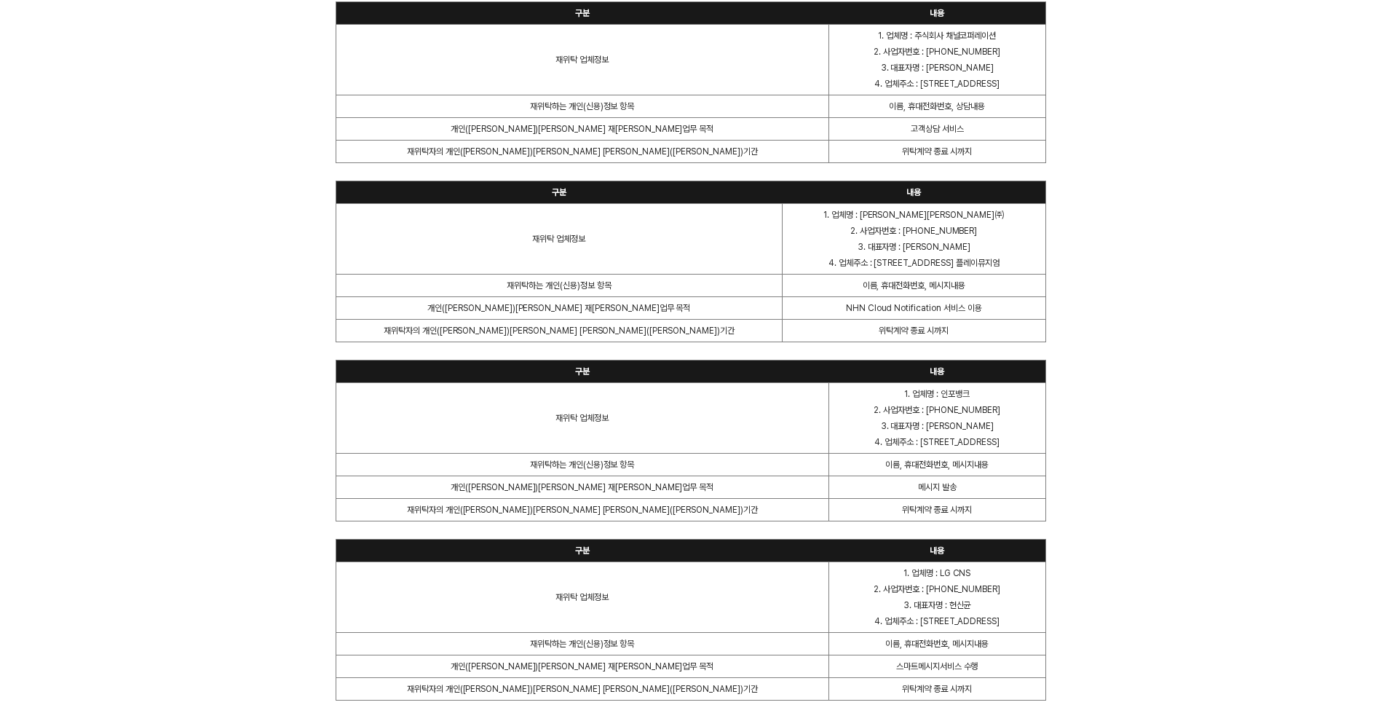
scroll to position [3115, 0]
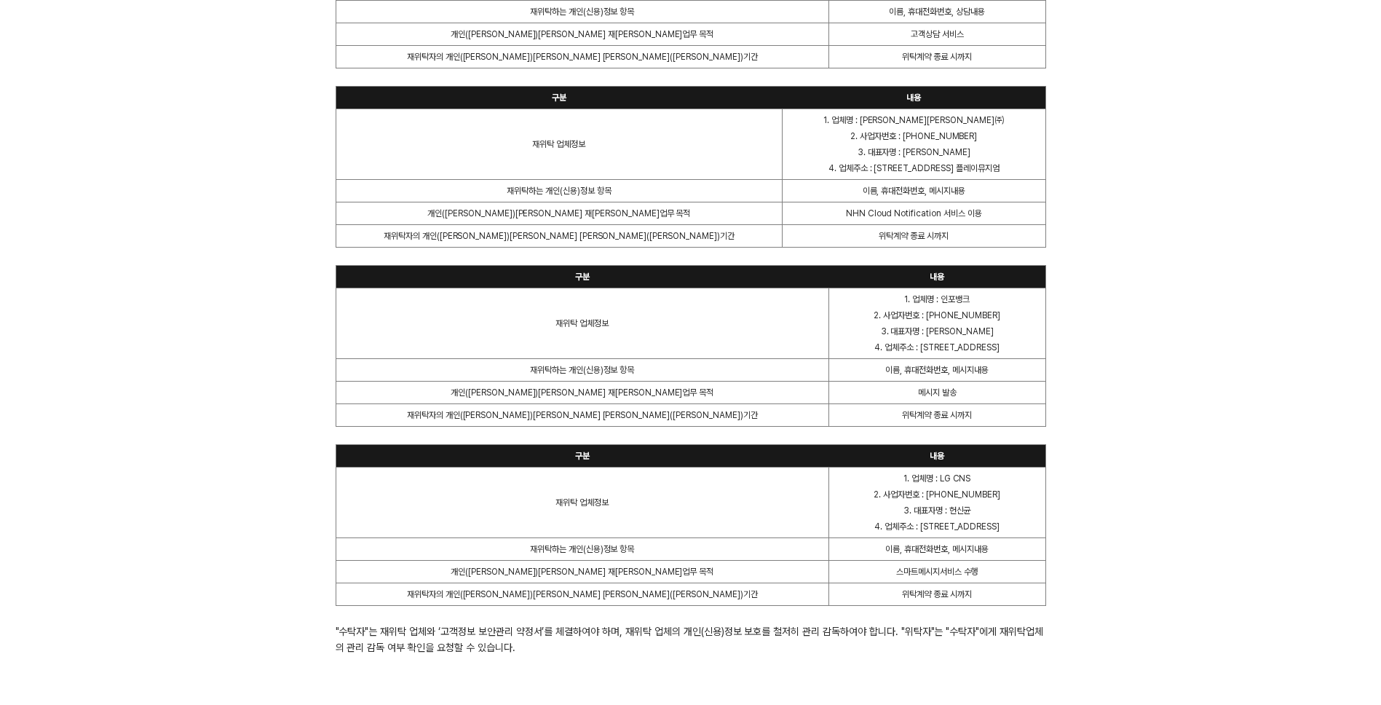
copy div "가맹점(이하 "위탁자"라 한다)과 페이민트 주식회사(이하 "수탁자")는 상호 업무상 제공 및 활용하는 고객의 개인(신용)정보에 대한 보안관리 …"
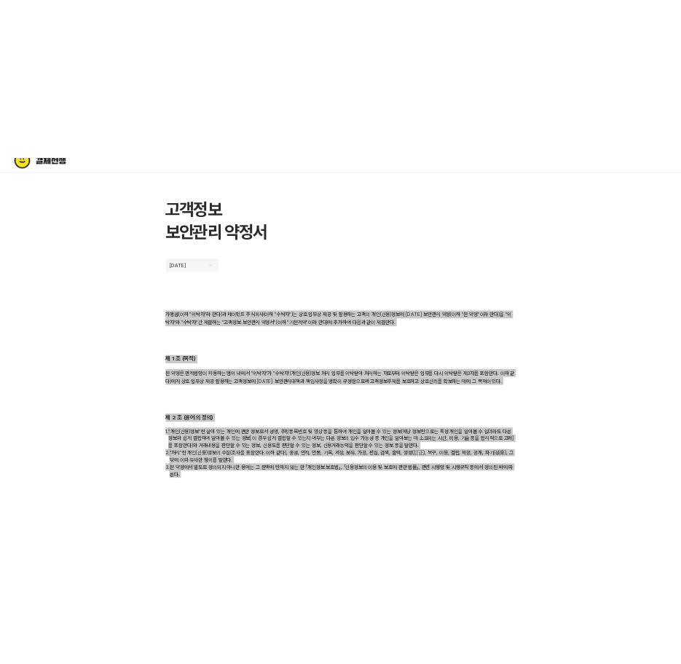
scroll to position [0, 0]
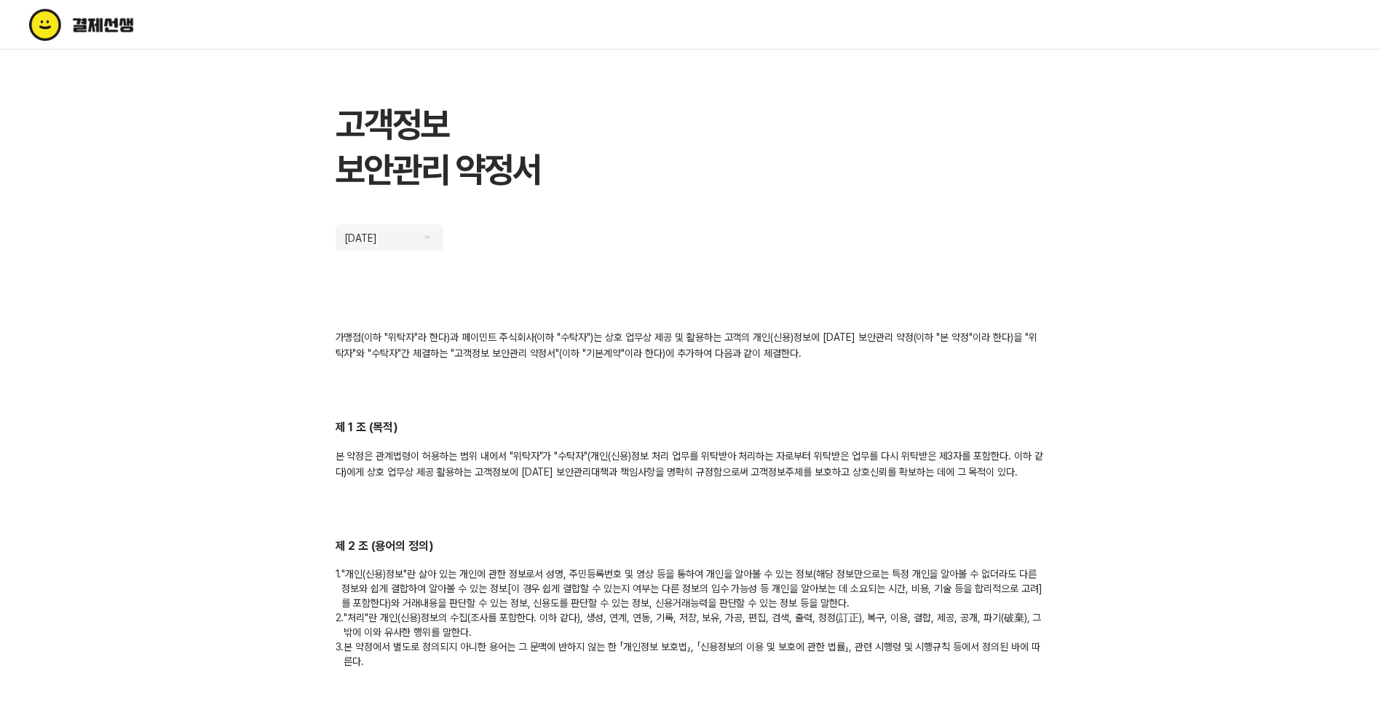
click at [897, 175] on h1 "고객정보 보안관리 약정서" at bounding box center [691, 147] width 711 height 90
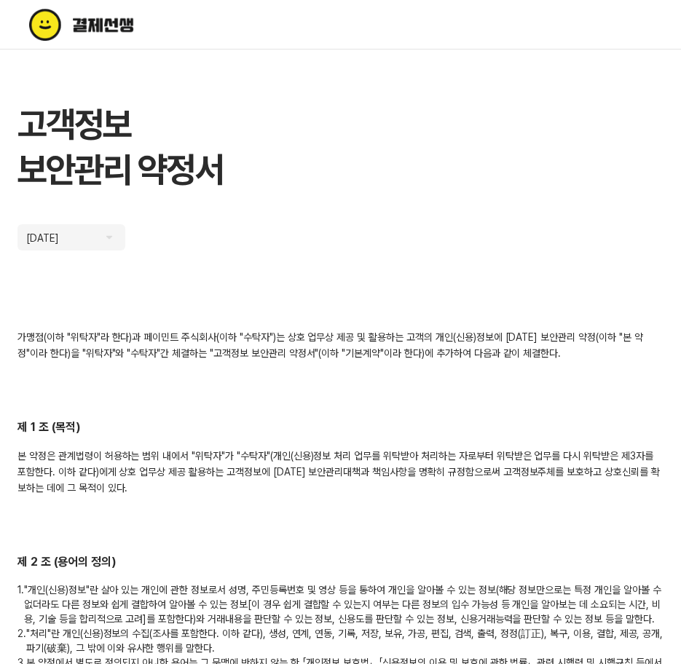
click at [397, 340] on div "가맹점(이하 "위탁자"라 한다)과 페이민트 주식회사(이하 "수탁자")는 상호 업무상 제공 및 활용하는 고객의 개인(신용)정보에 대한 보안관리 …" at bounding box center [340, 345] width 646 height 32
click at [507, 421] on h2 "제 1 조 (목적)" at bounding box center [340, 427] width 646 height 17
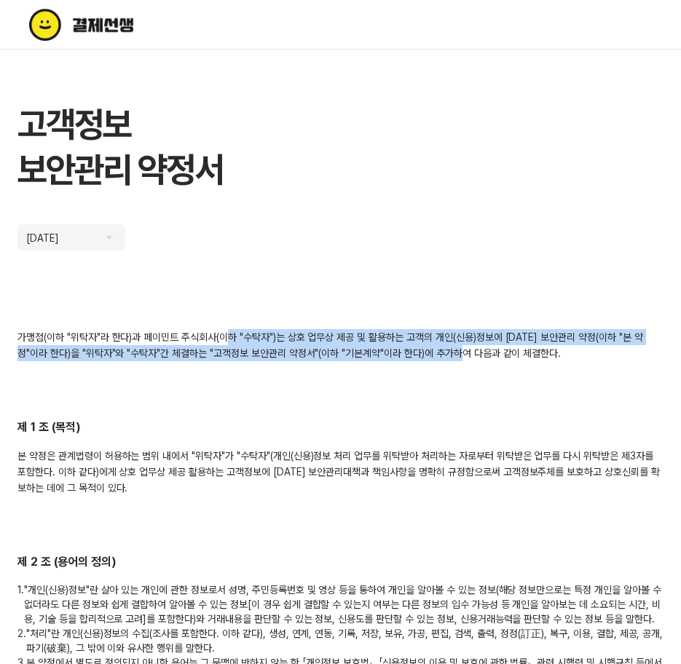
drag, startPoint x: 226, startPoint y: 339, endPoint x: 465, endPoint y: 349, distance: 239.8
click at [465, 349] on div "가맹점(이하 "위탁자"라 한다)과 페이민트 주식회사(이하 "수탁자")는 상호 업무상 제공 및 활용하는 고객의 개인(신용)정보에 대한 보안관리 …" at bounding box center [340, 345] width 646 height 32
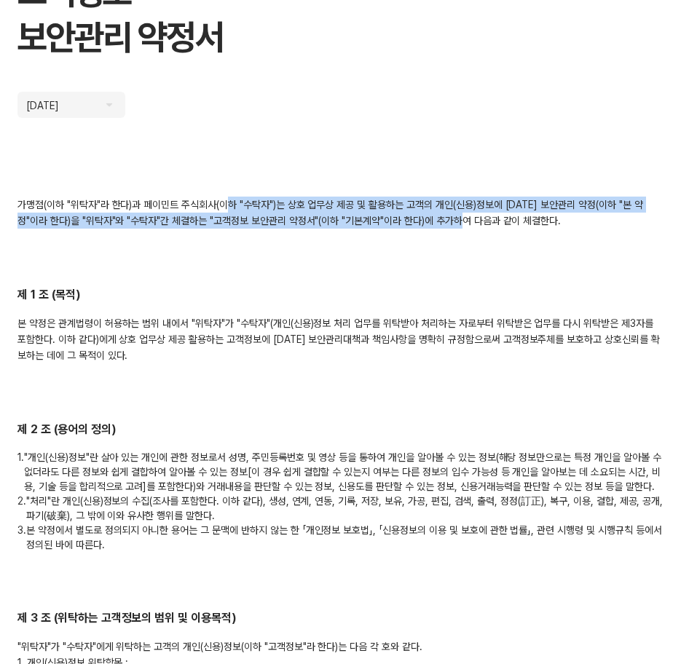
scroll to position [291, 0]
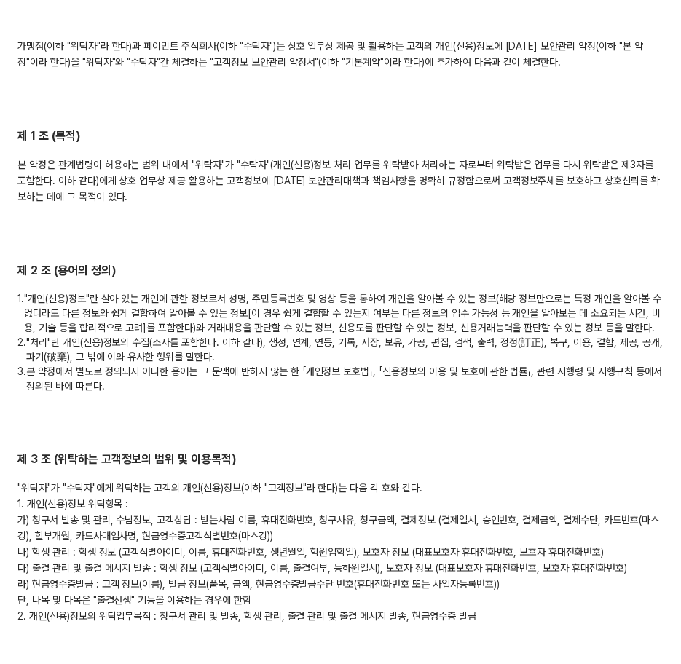
click at [282, 296] on p "1. "개인(신용)정보"란 살아 있는 개인에 관한 정보로서 성명, 주민등록번호 및 영상 등을 통하여 개인을 알아볼 수 있는 정보(해당 정보만으…" at bounding box center [340, 313] width 646 height 44
click at [409, 455] on h2 "제 3 조 (위탁하는 고객정보의 범위 및 이용목적)" at bounding box center [340, 459] width 646 height 17
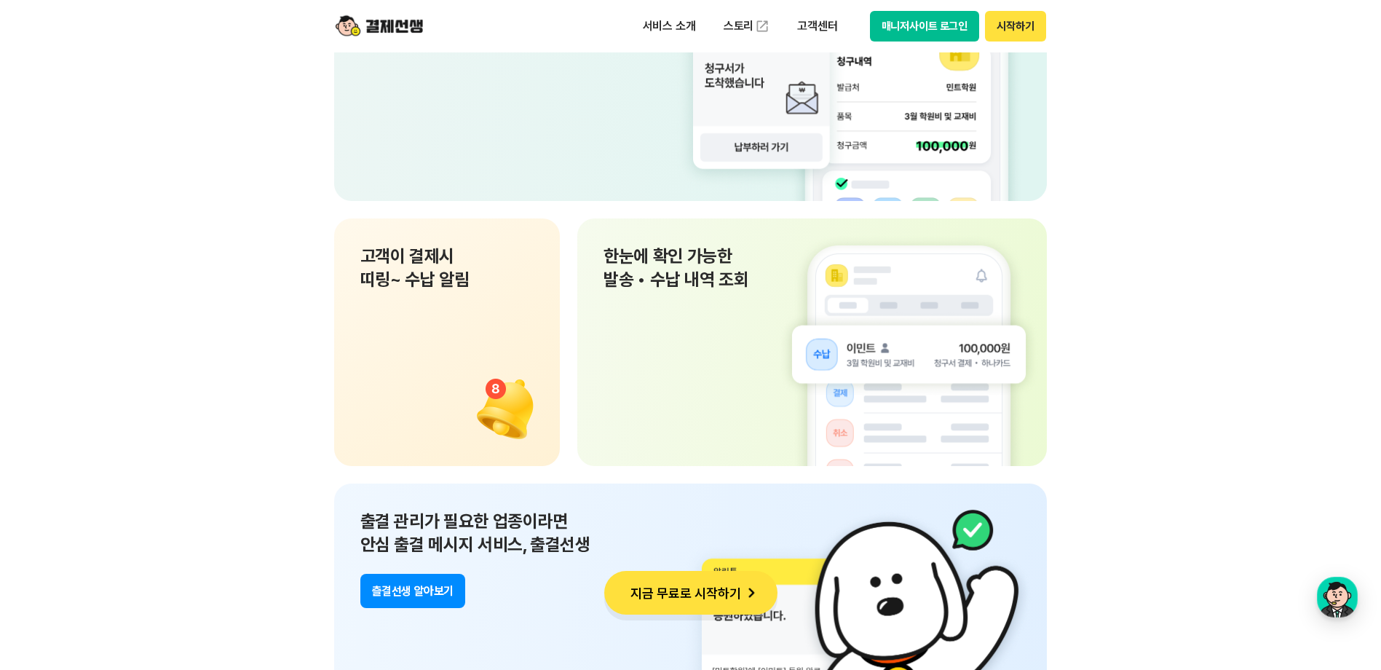
scroll to position [10127, 0]
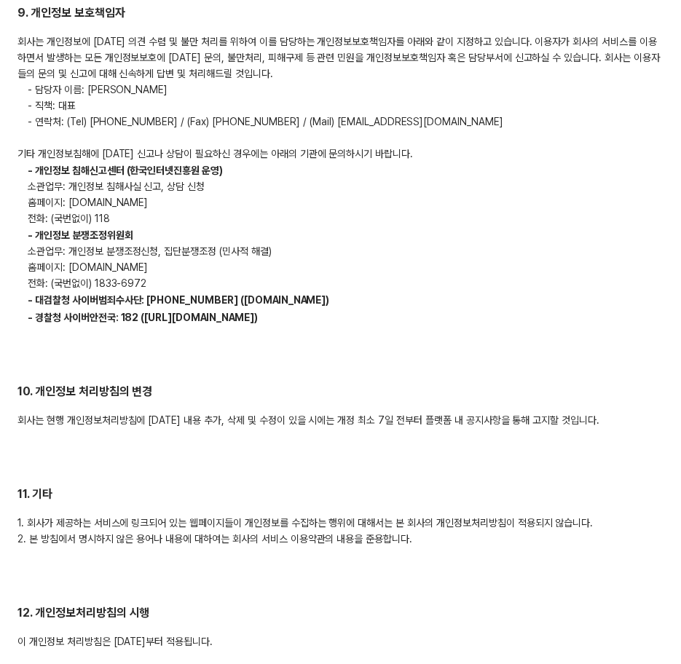
drag, startPoint x: 473, startPoint y: 189, endPoint x: 484, endPoint y: 188, distance: 10.9
click at [477, 186] on p "소관업무: 개인정보 침해사실 신고, 상담 신청" at bounding box center [340, 186] width 646 height 16
